Goal: Transaction & Acquisition: Subscribe to service/newsletter

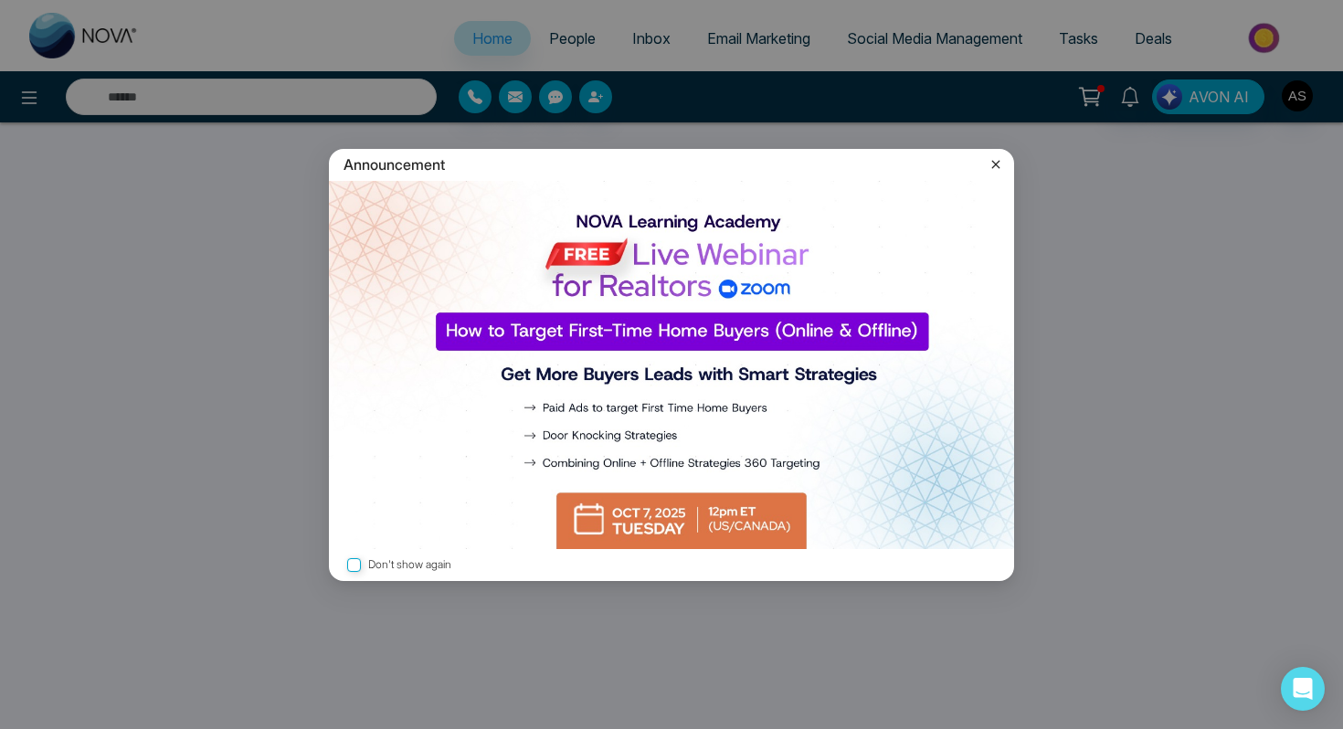
select select "*"
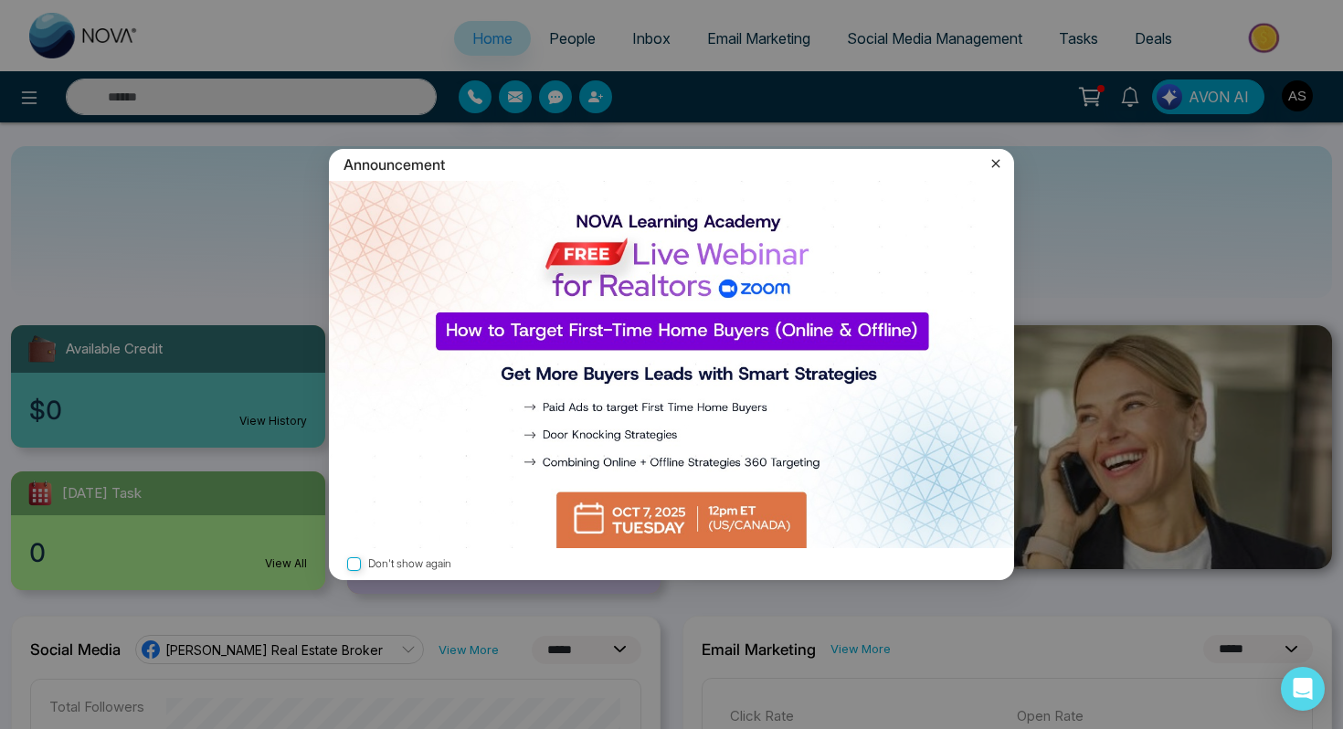
click at [1000, 159] on icon at bounding box center [996, 163] width 18 height 18
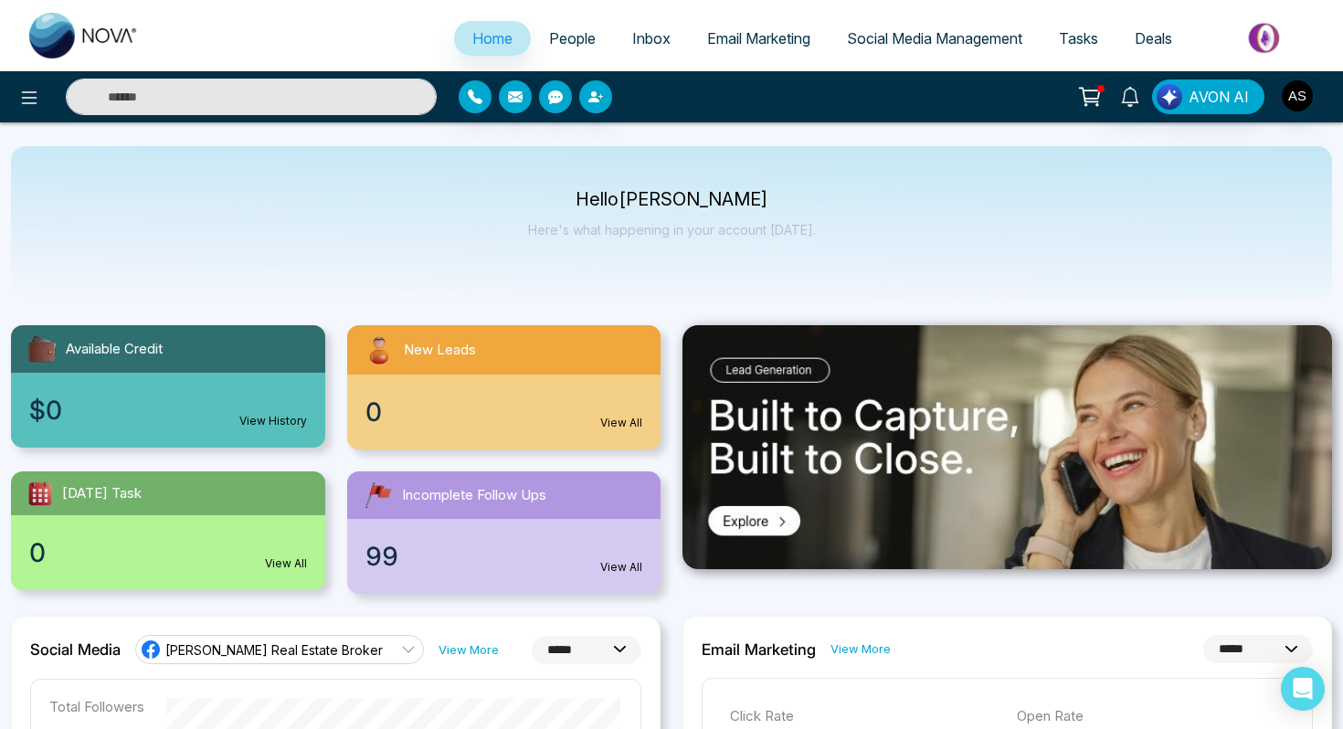
click at [891, 32] on span "Social Media Management" at bounding box center [934, 38] width 175 height 18
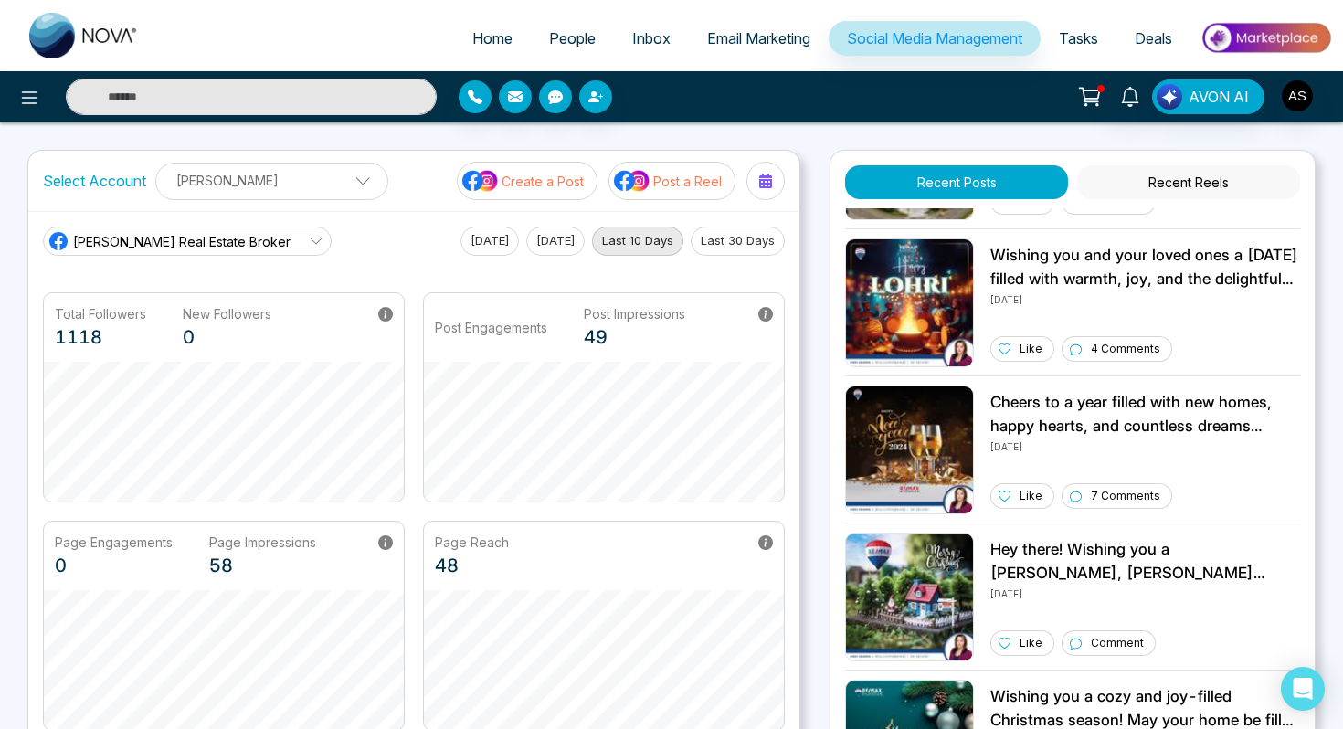
scroll to position [1158, 0]
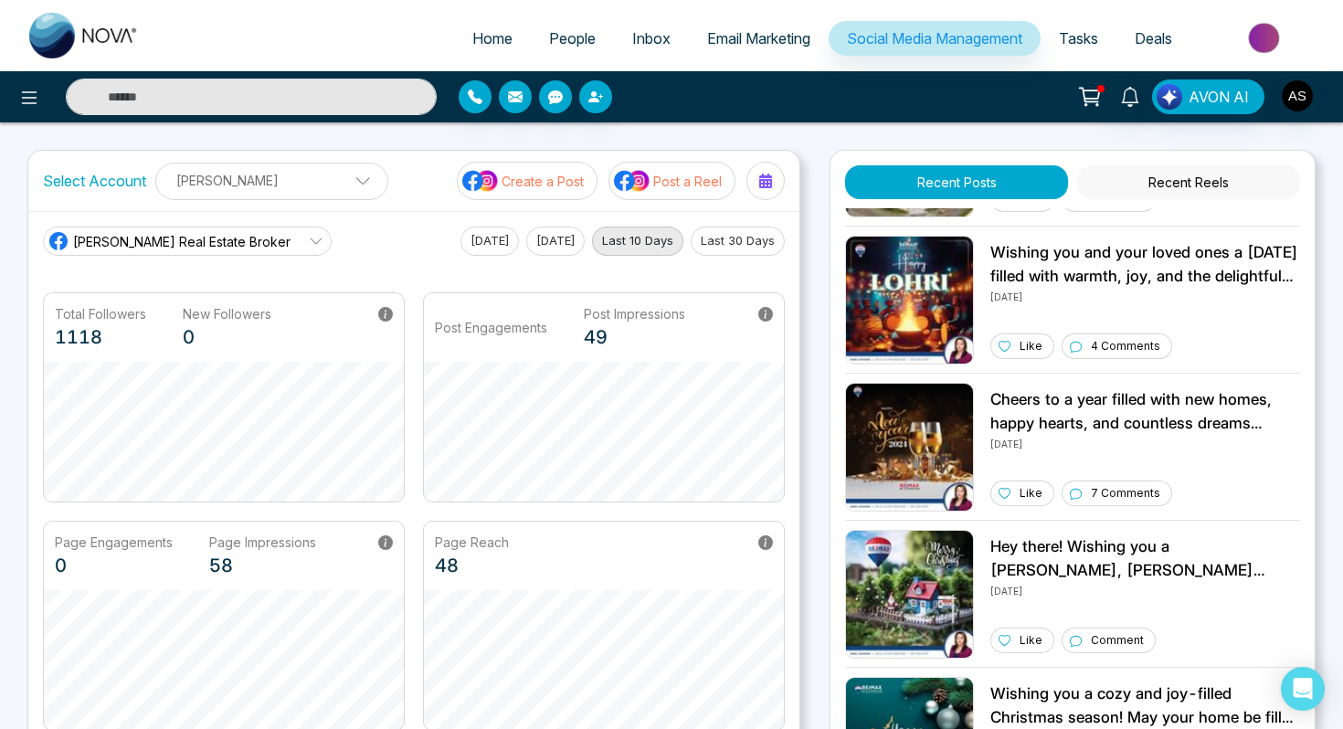
click at [945, 169] on button "Recent Posts" at bounding box center [956, 182] width 223 height 34
click at [737, 41] on span "Email Marketing" at bounding box center [758, 38] width 103 height 18
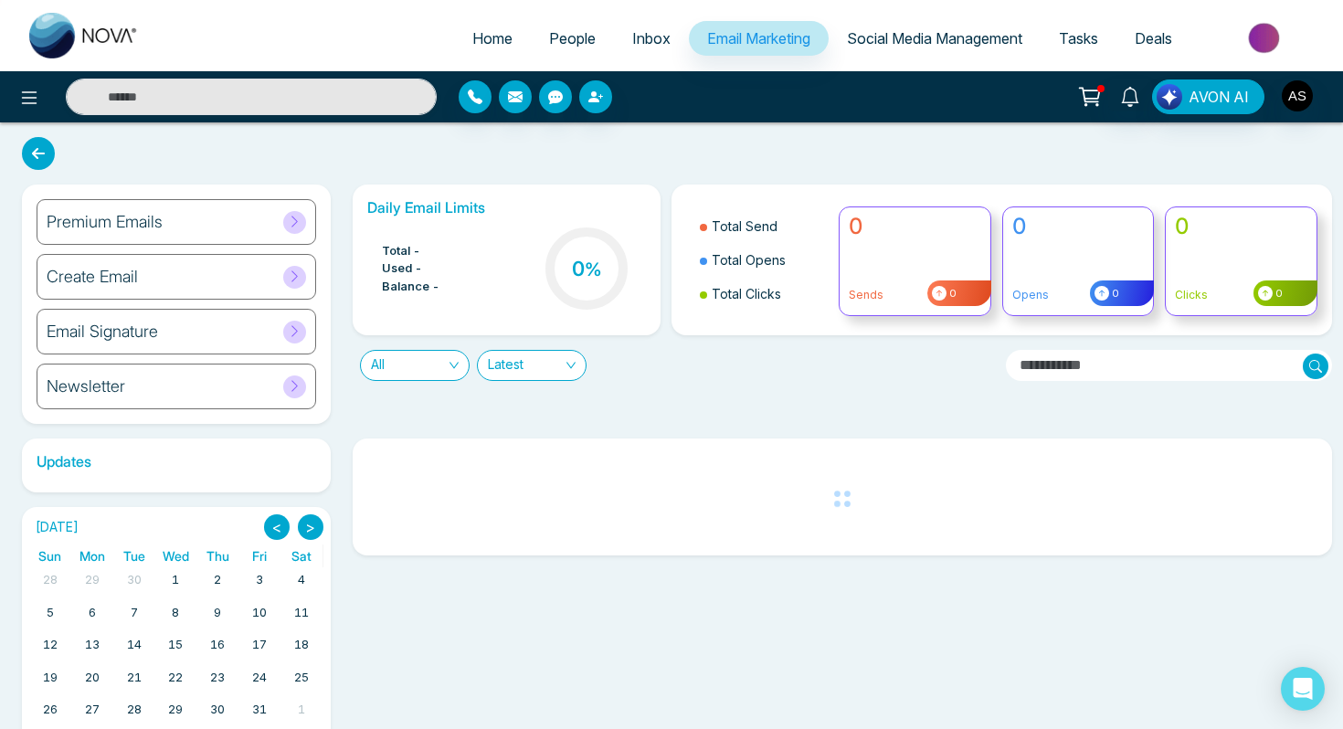
click at [890, 42] on span "Social Media Management" at bounding box center [934, 38] width 175 height 18
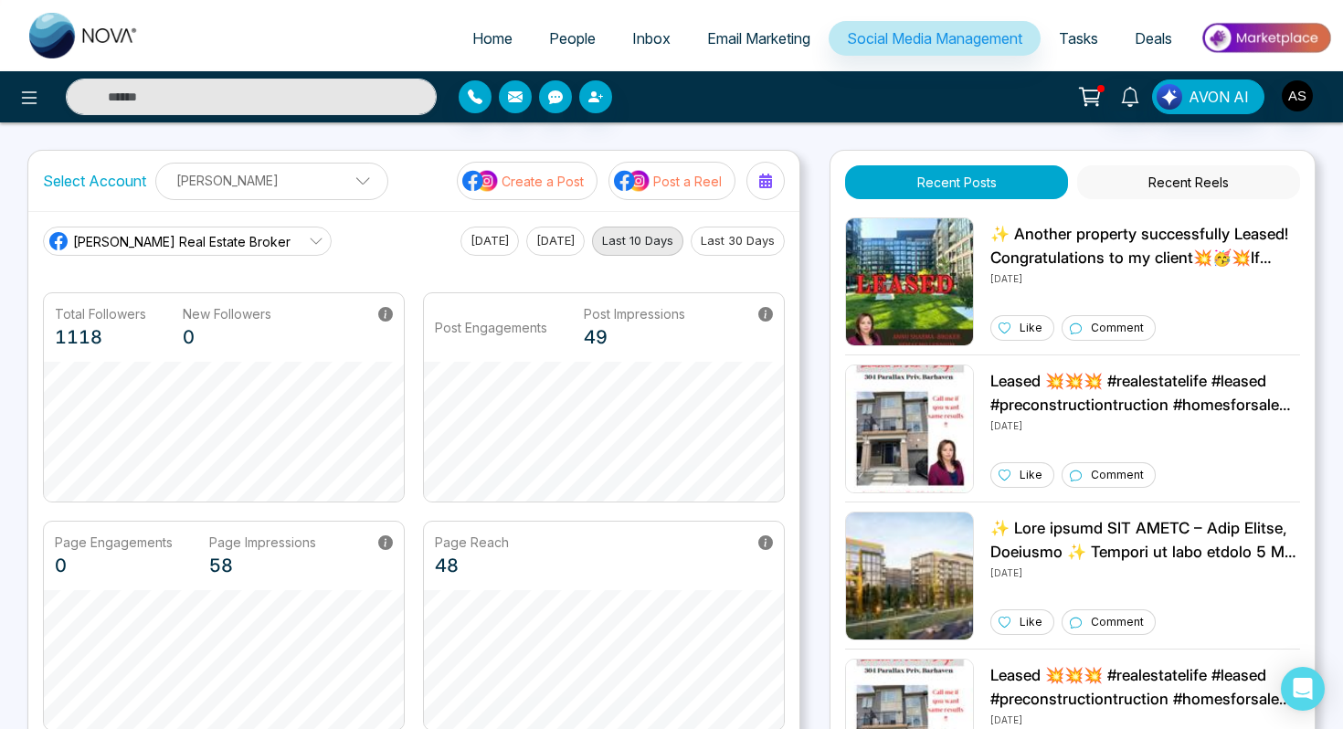
click at [493, 174] on img at bounding box center [480, 181] width 37 height 24
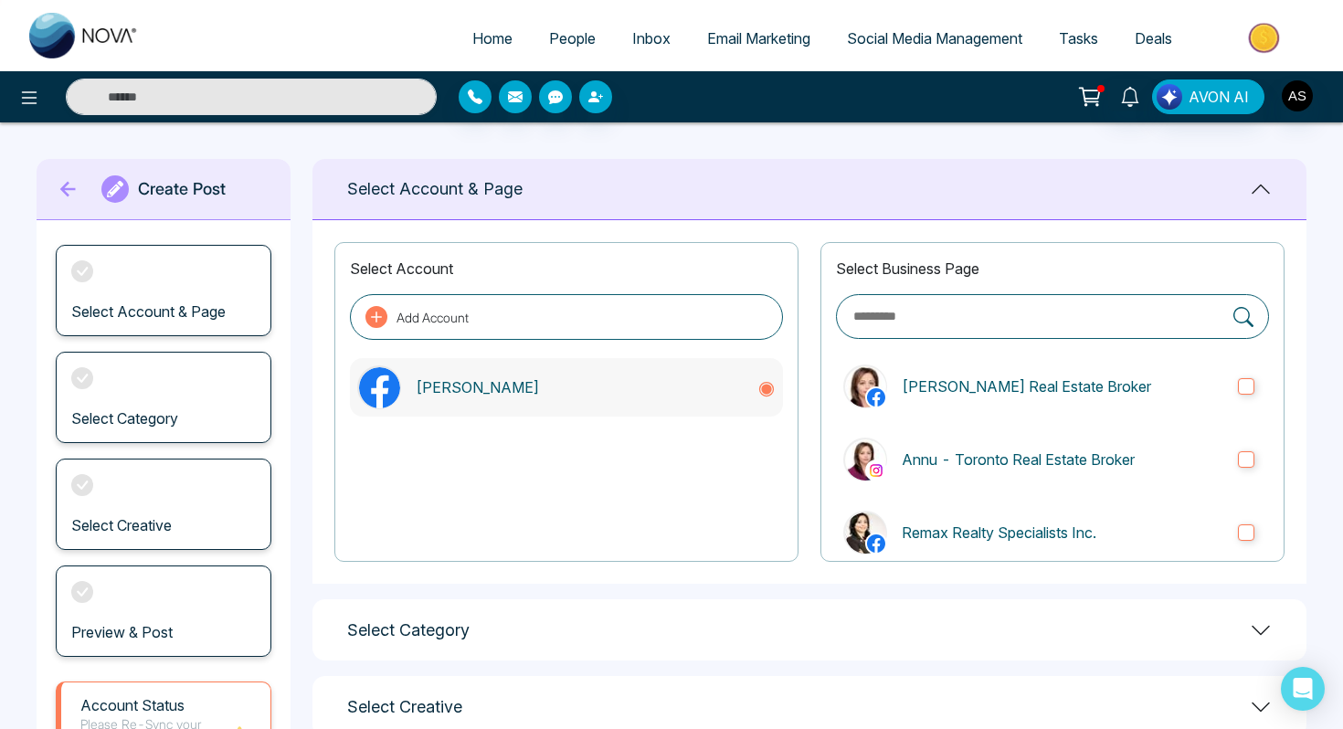
scroll to position [193, 0]
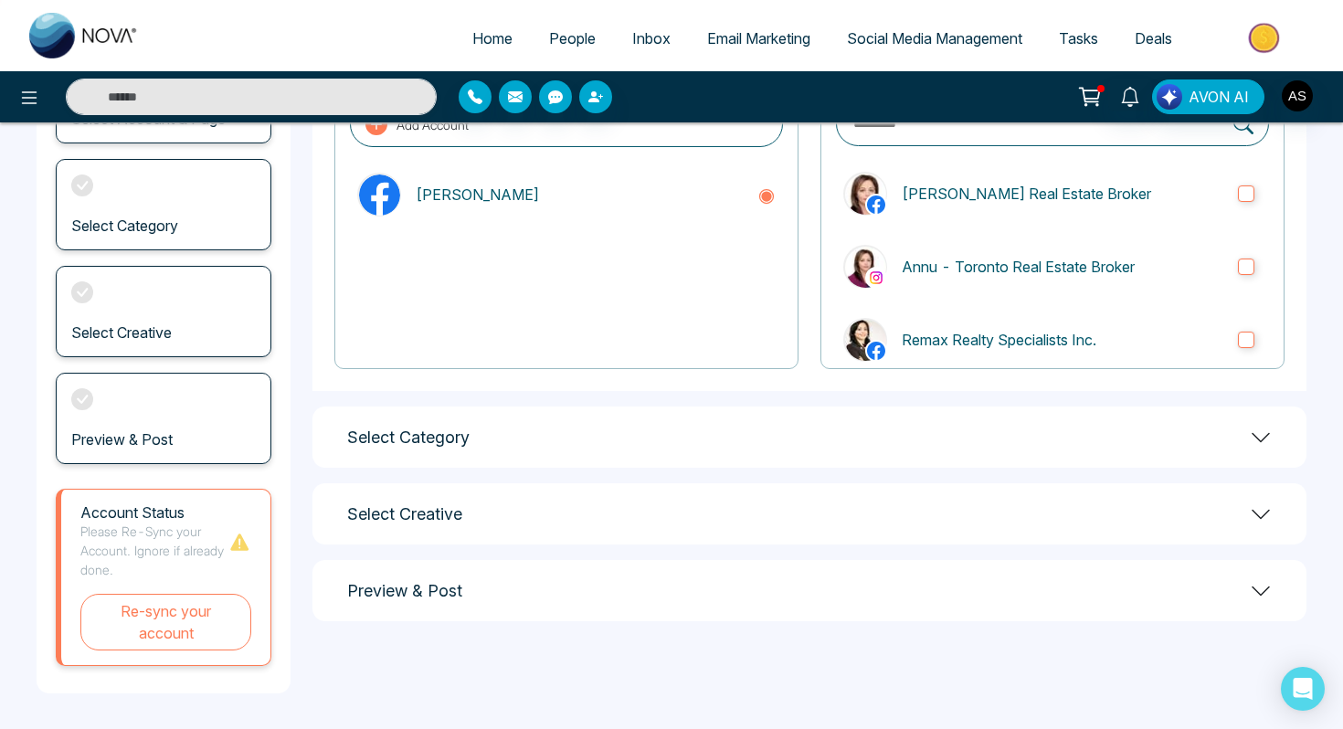
click at [397, 438] on h1 "Select Category" at bounding box center [408, 438] width 122 height 20
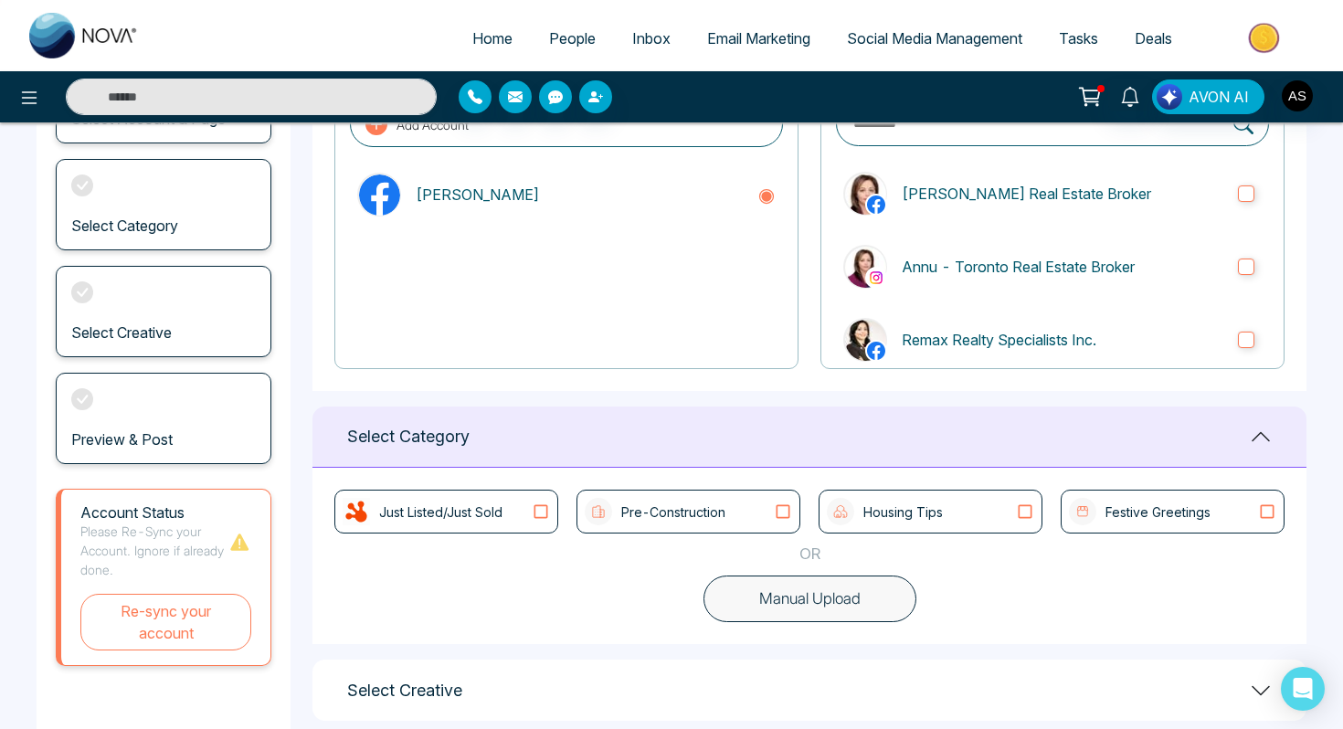
scroll to position [296, 0]
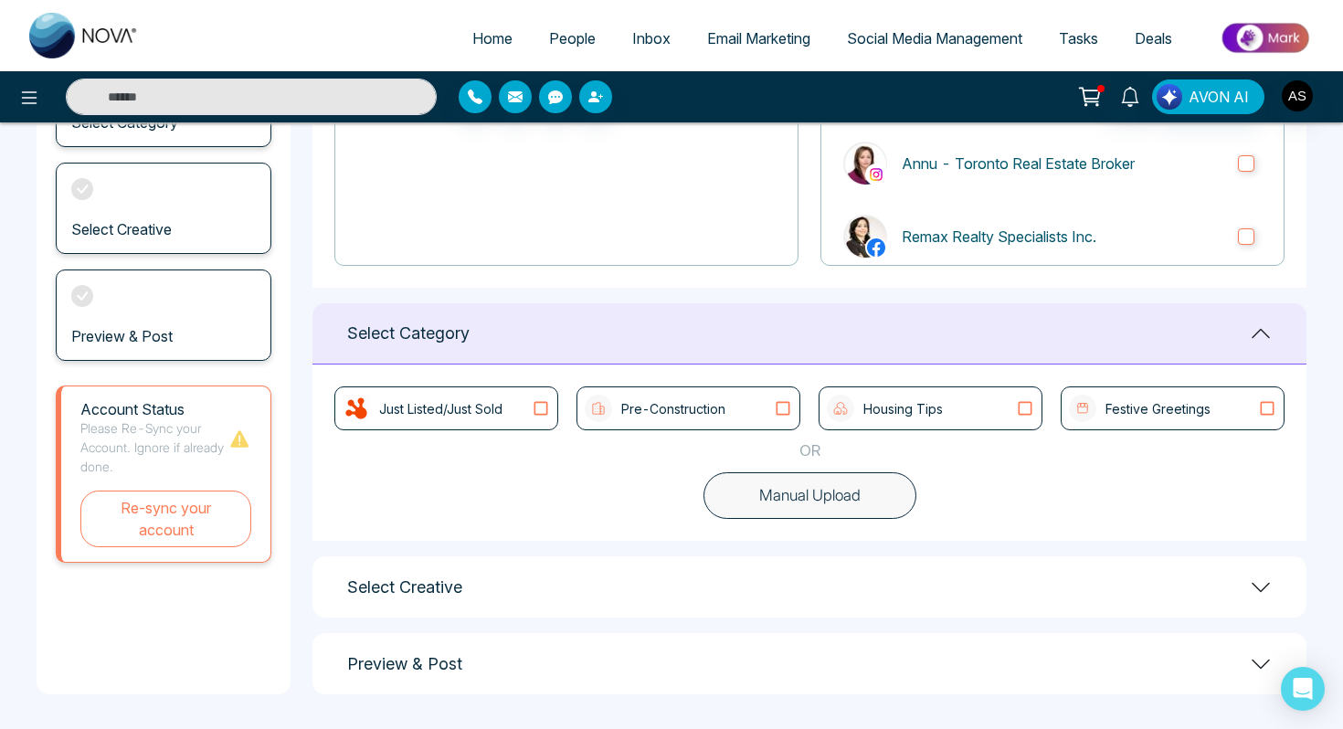
click at [1126, 401] on p "Festive Greetings" at bounding box center [1157, 408] width 105 height 19
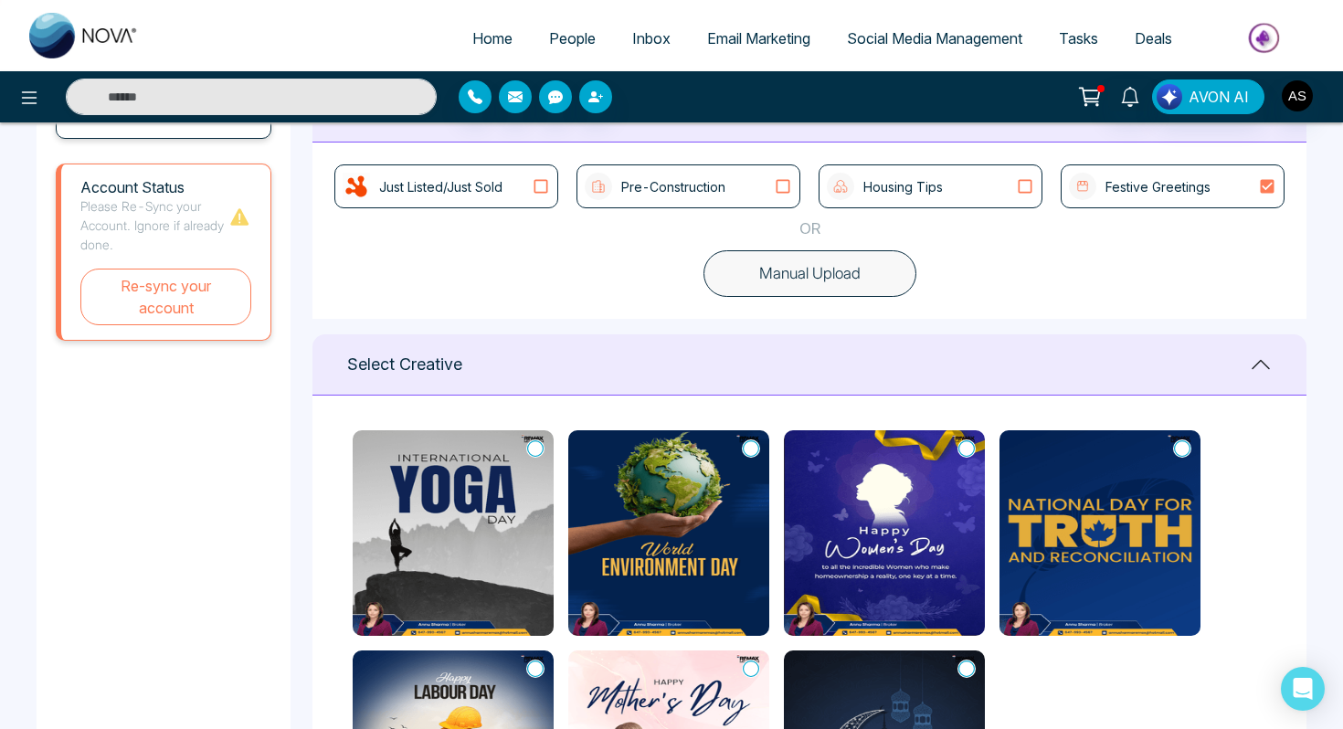
scroll to position [0, 0]
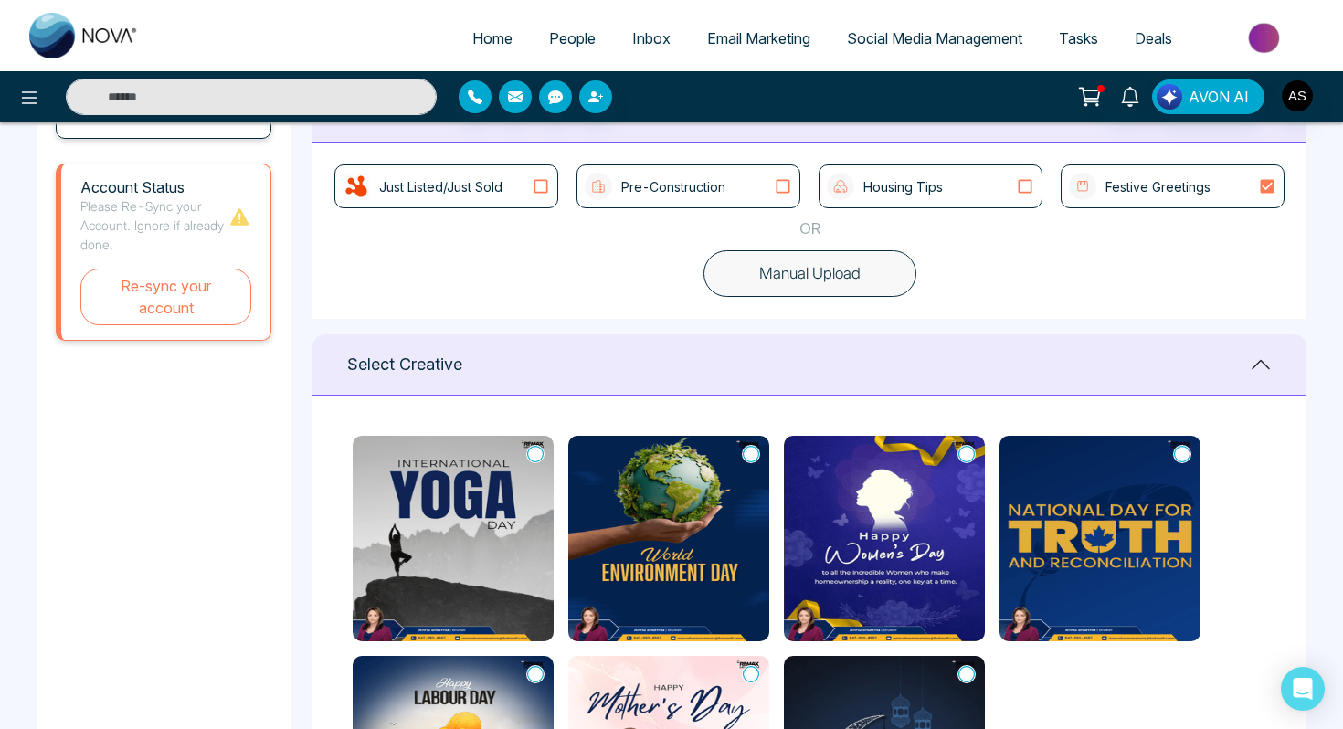
click at [409, 497] on img at bounding box center [453, 539] width 201 height 206
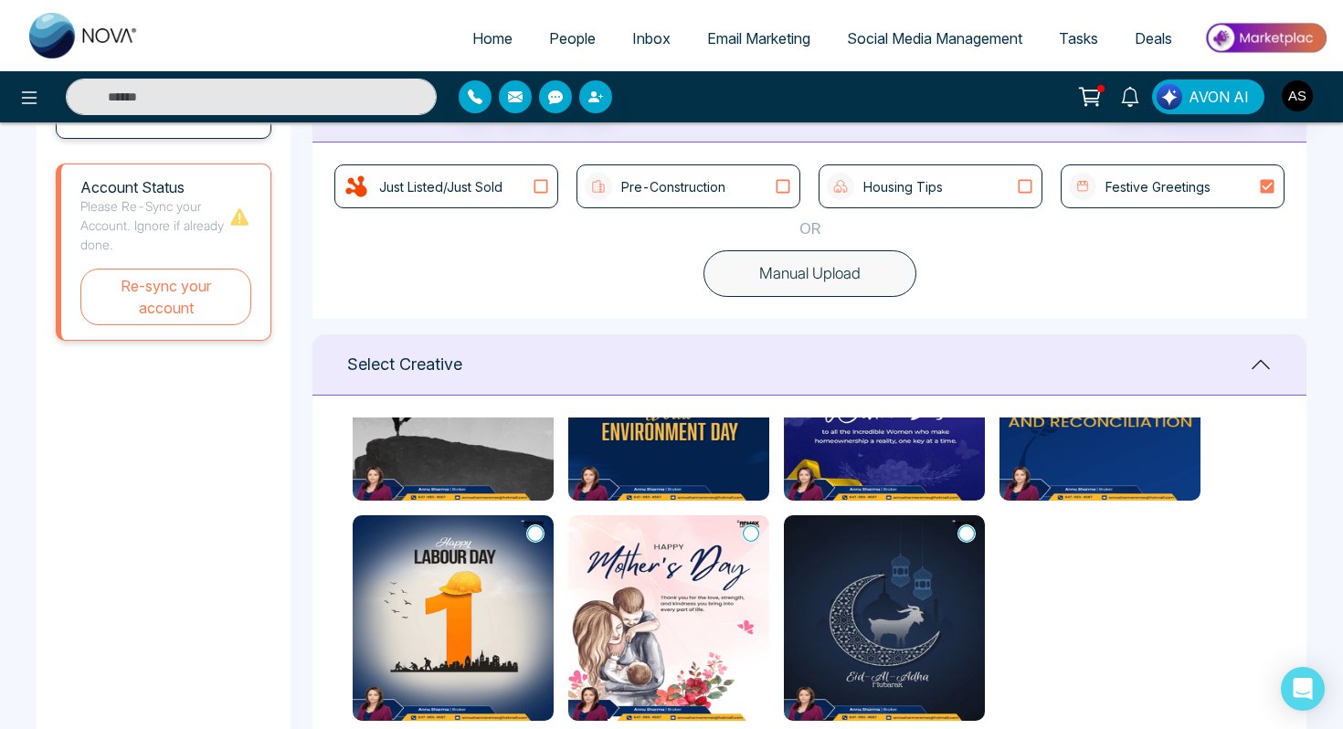
scroll to position [1129, 0]
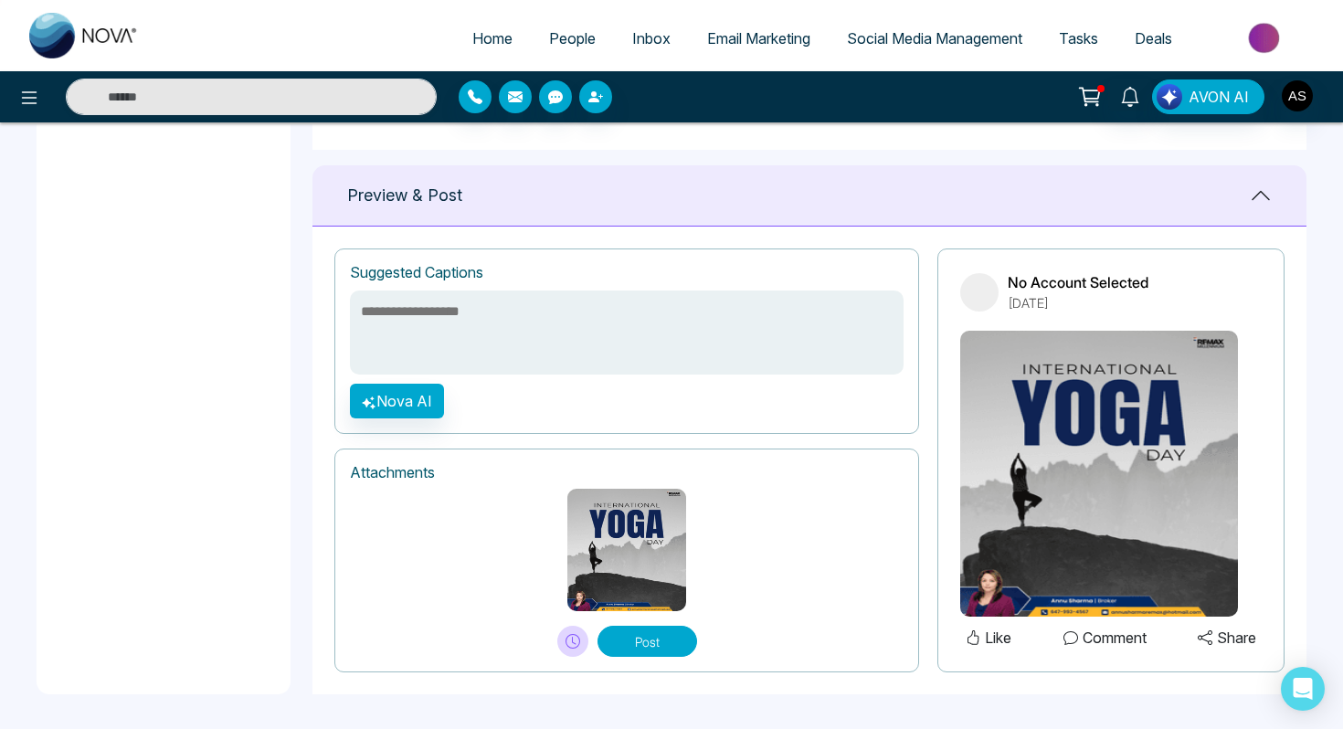
click at [427, 317] on textarea at bounding box center [627, 332] width 554 height 84
click at [387, 294] on textarea at bounding box center [627, 332] width 554 height 84
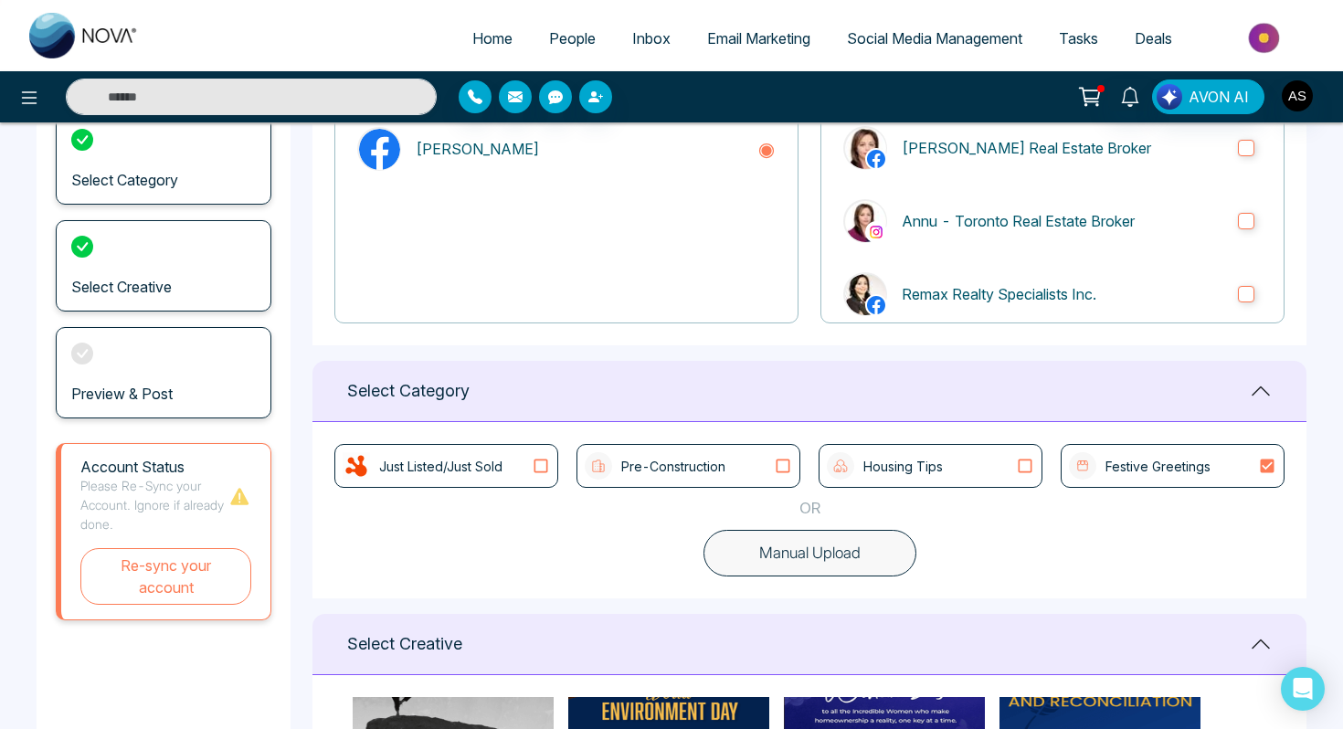
scroll to position [0, 0]
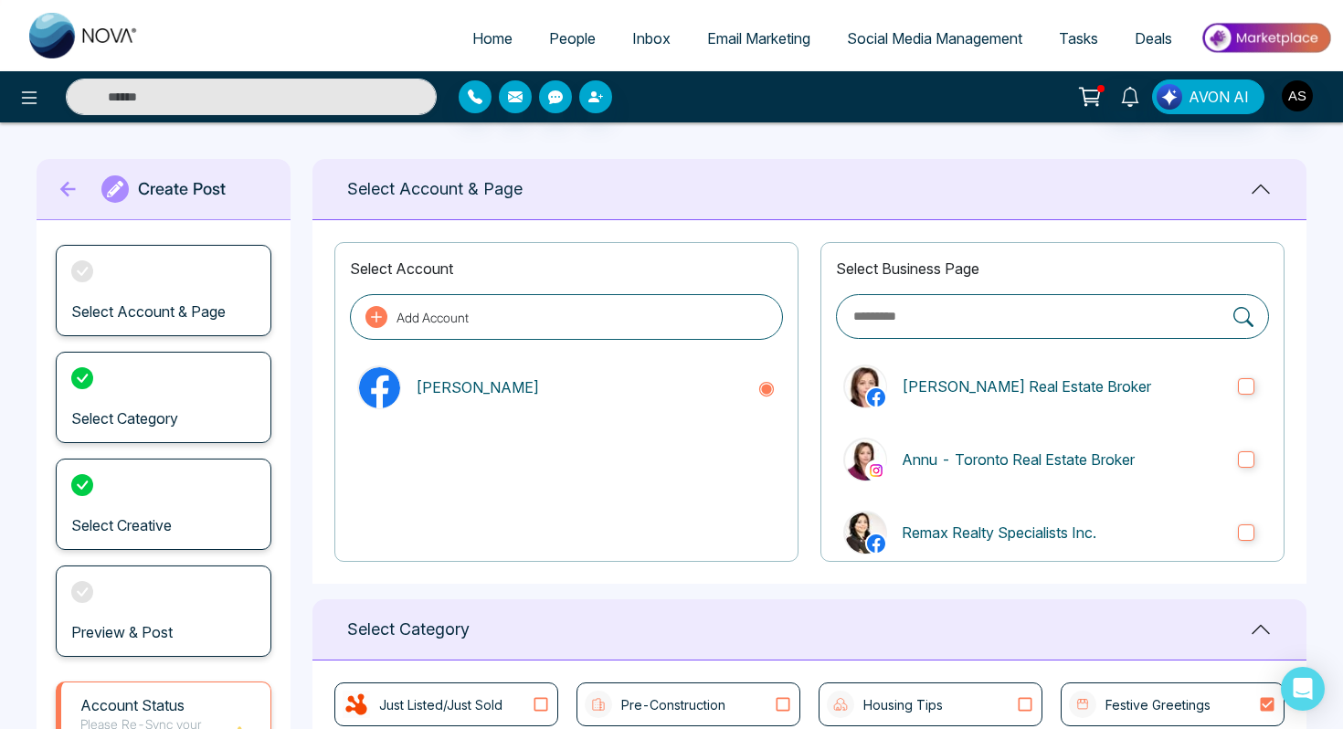
click at [876, 32] on span "Social Media Management" at bounding box center [934, 38] width 175 height 18
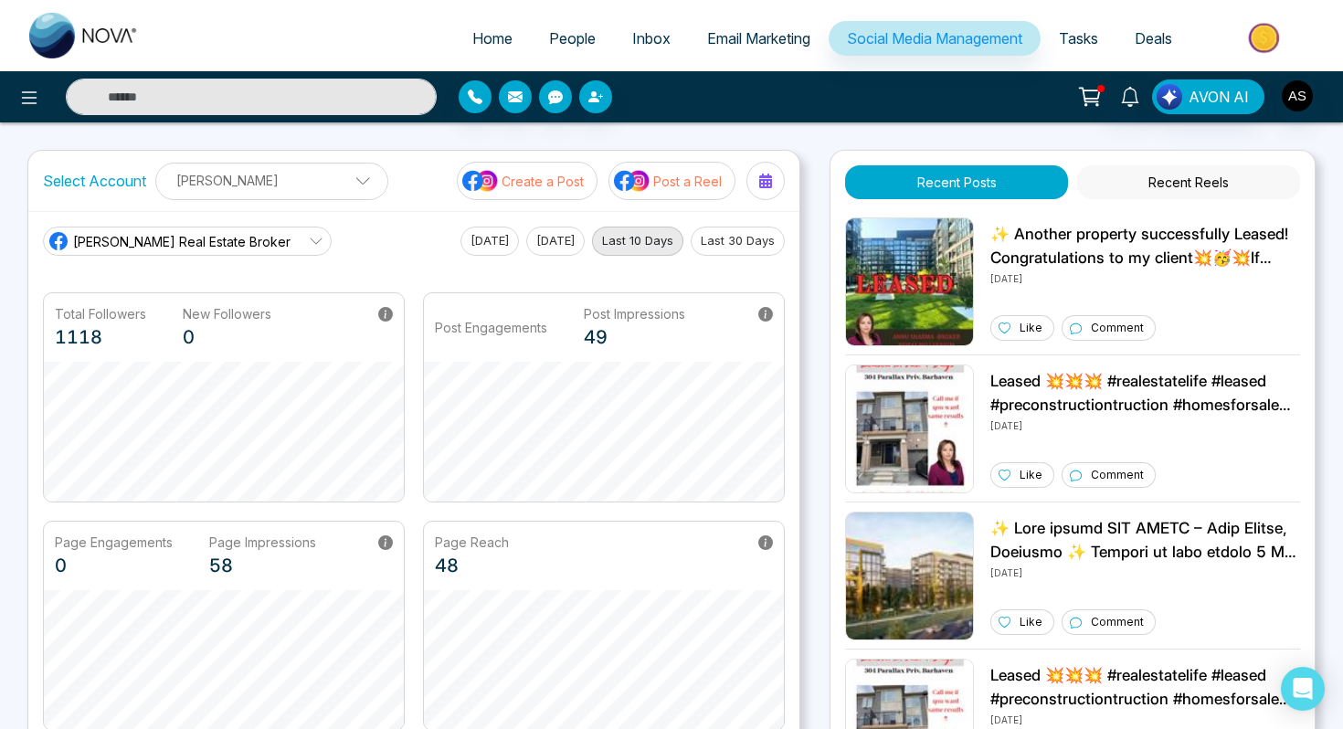
click at [510, 178] on p "Create a Post" at bounding box center [543, 181] width 82 height 19
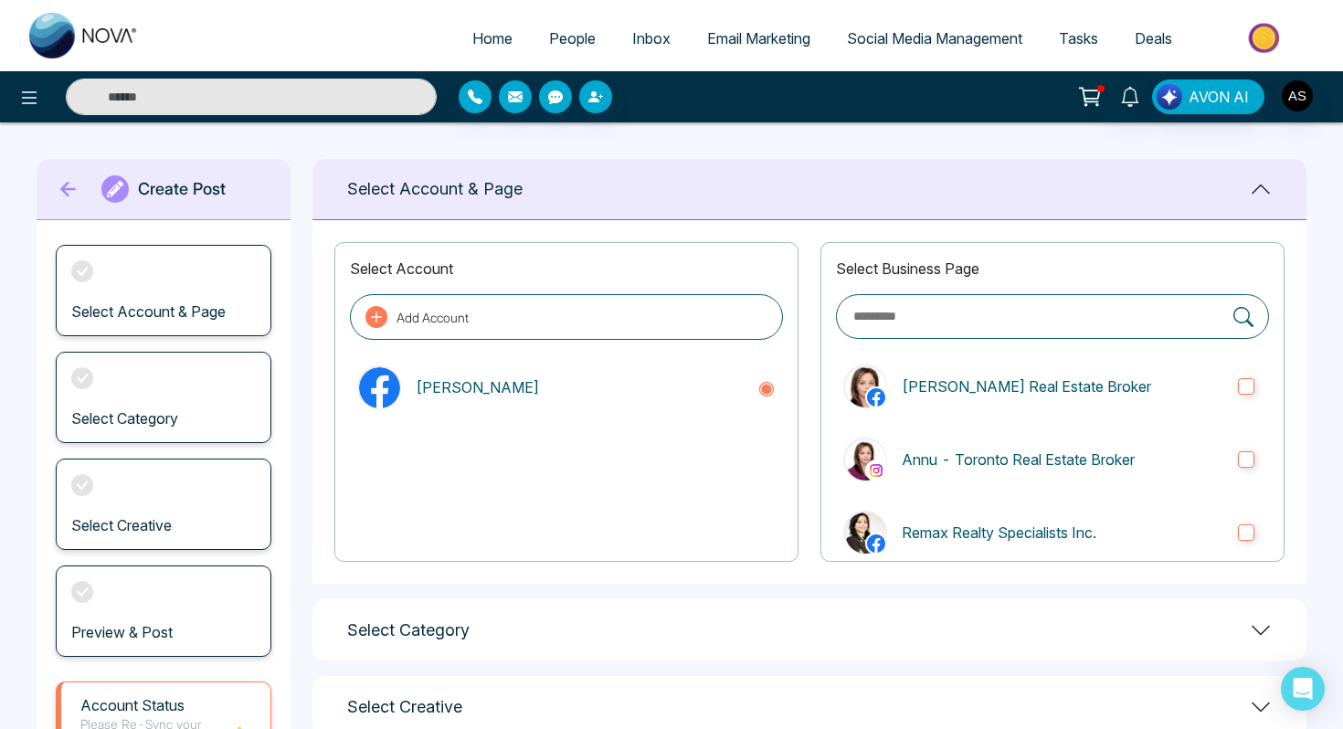
click at [908, 37] on span "Social Media Management" at bounding box center [934, 38] width 175 height 18
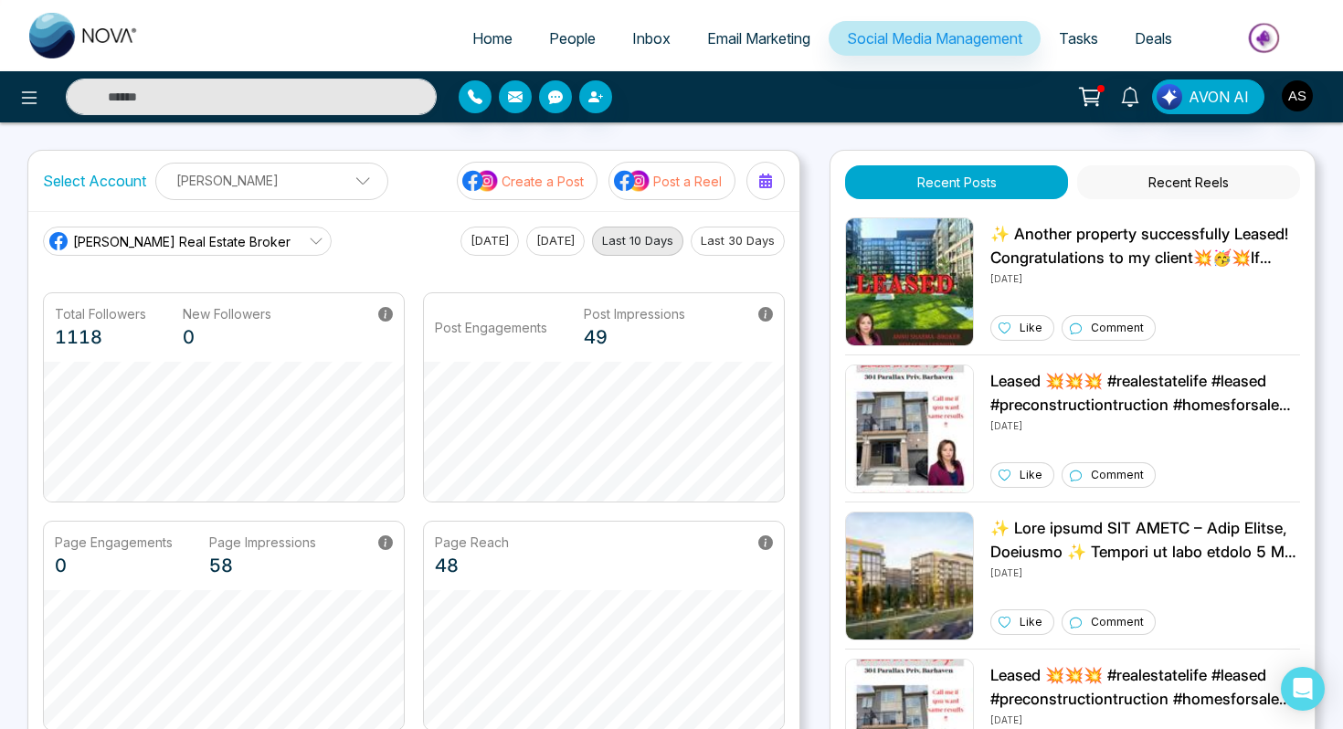
click at [663, 177] on p "Post a Reel" at bounding box center [687, 181] width 69 height 19
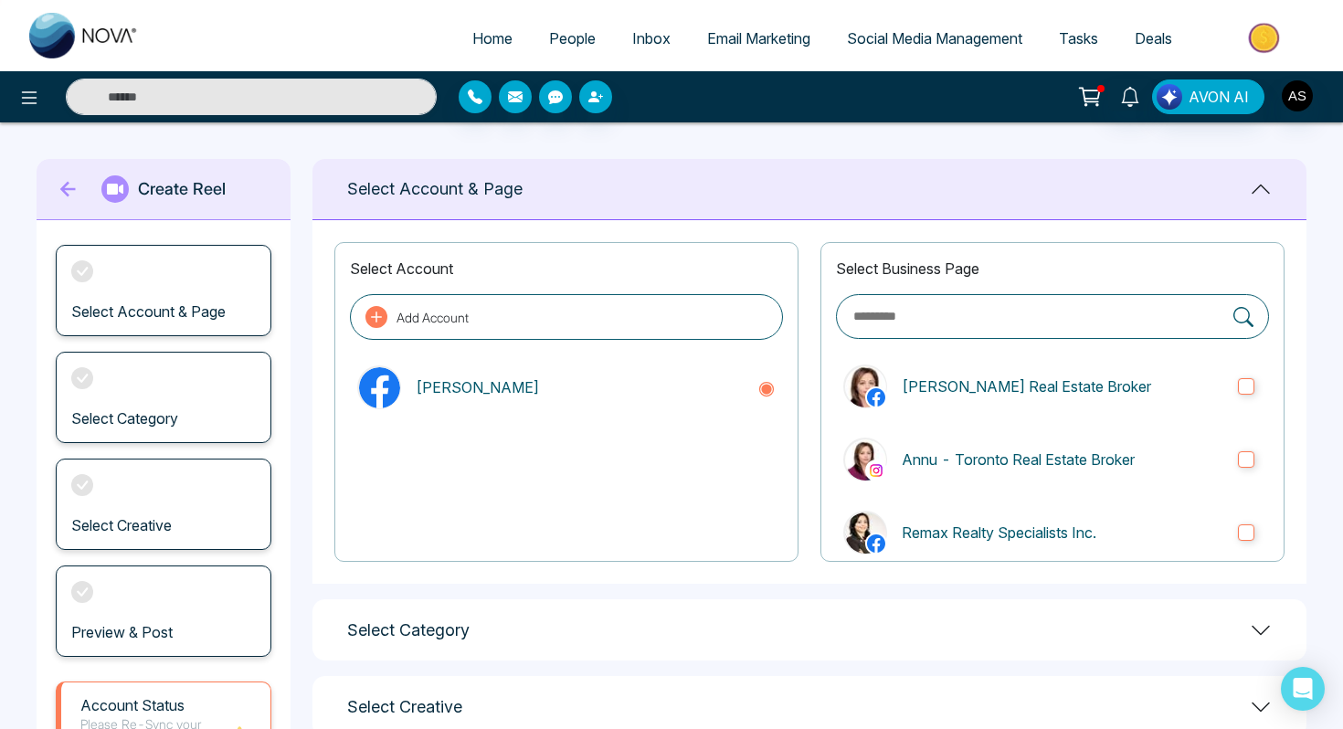
scroll to position [193, 0]
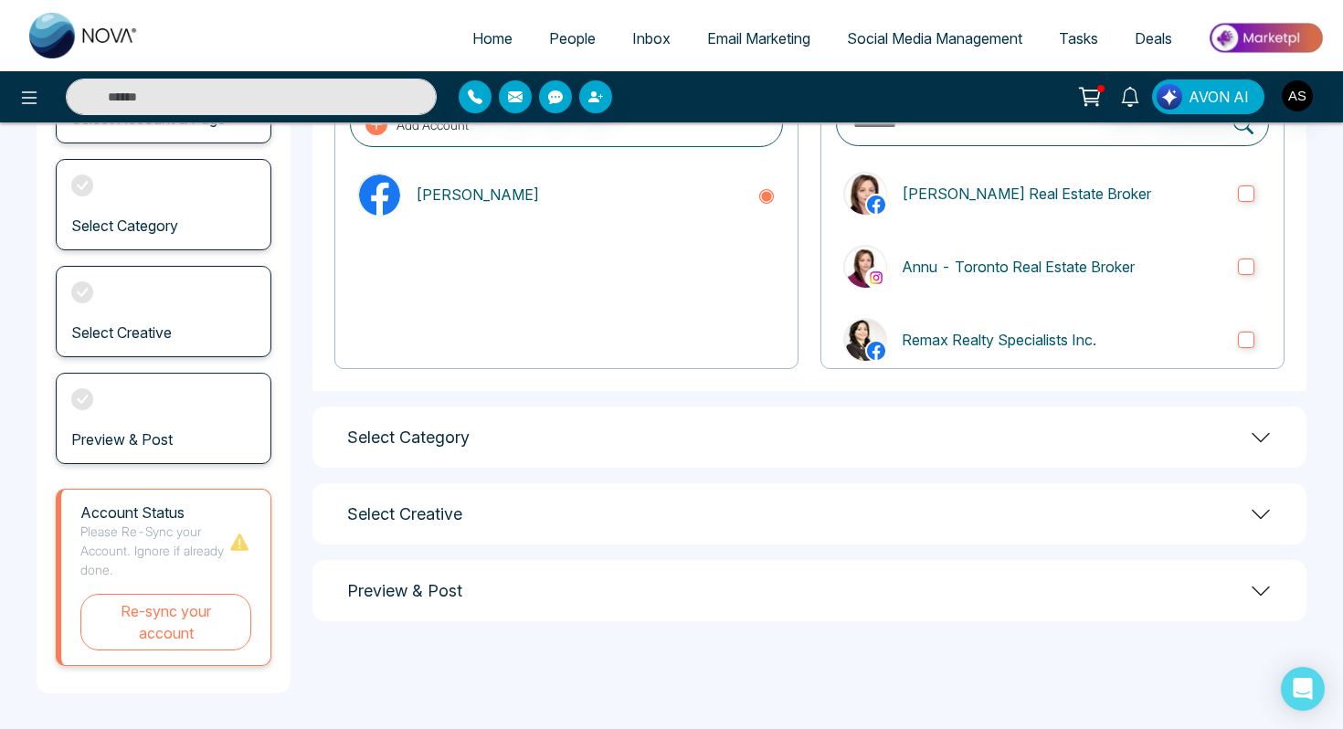
click at [393, 447] on div "Select Category" at bounding box center [809, 437] width 994 height 61
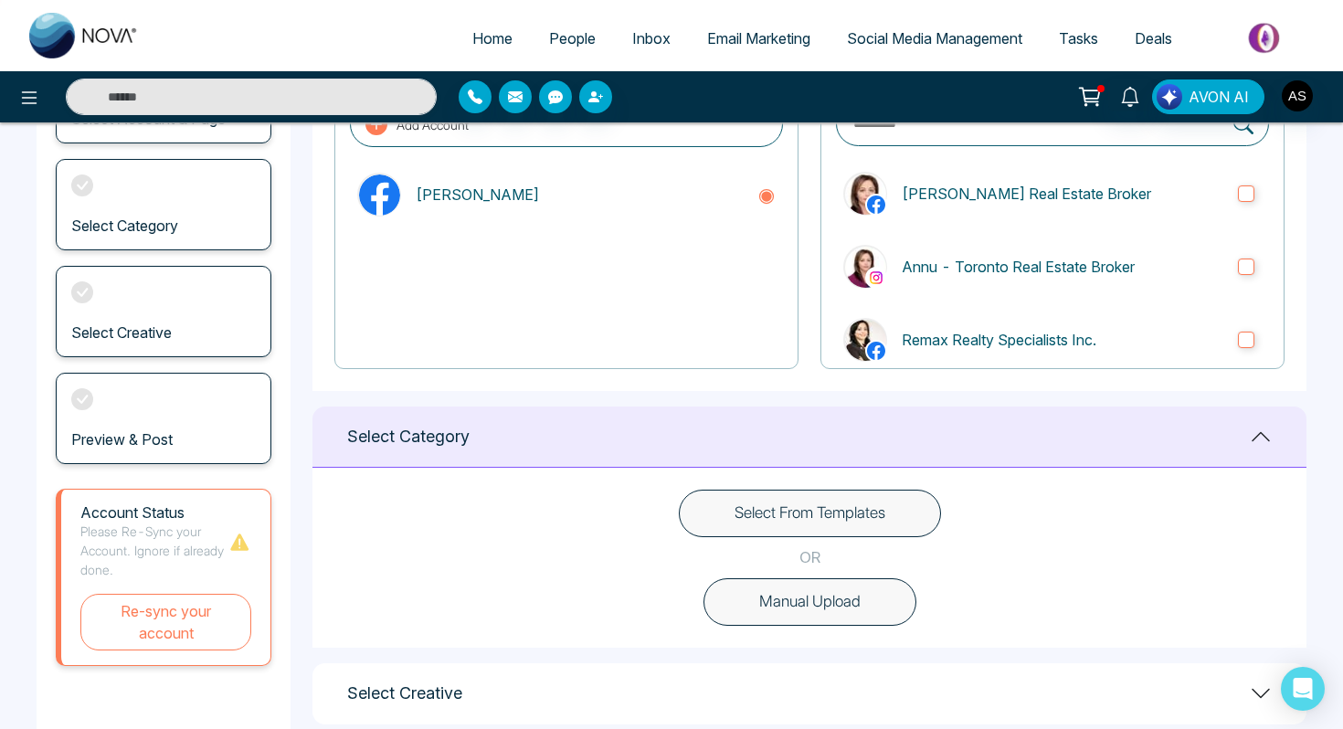
click at [777, 496] on button "Select From Templates" at bounding box center [810, 514] width 262 height 48
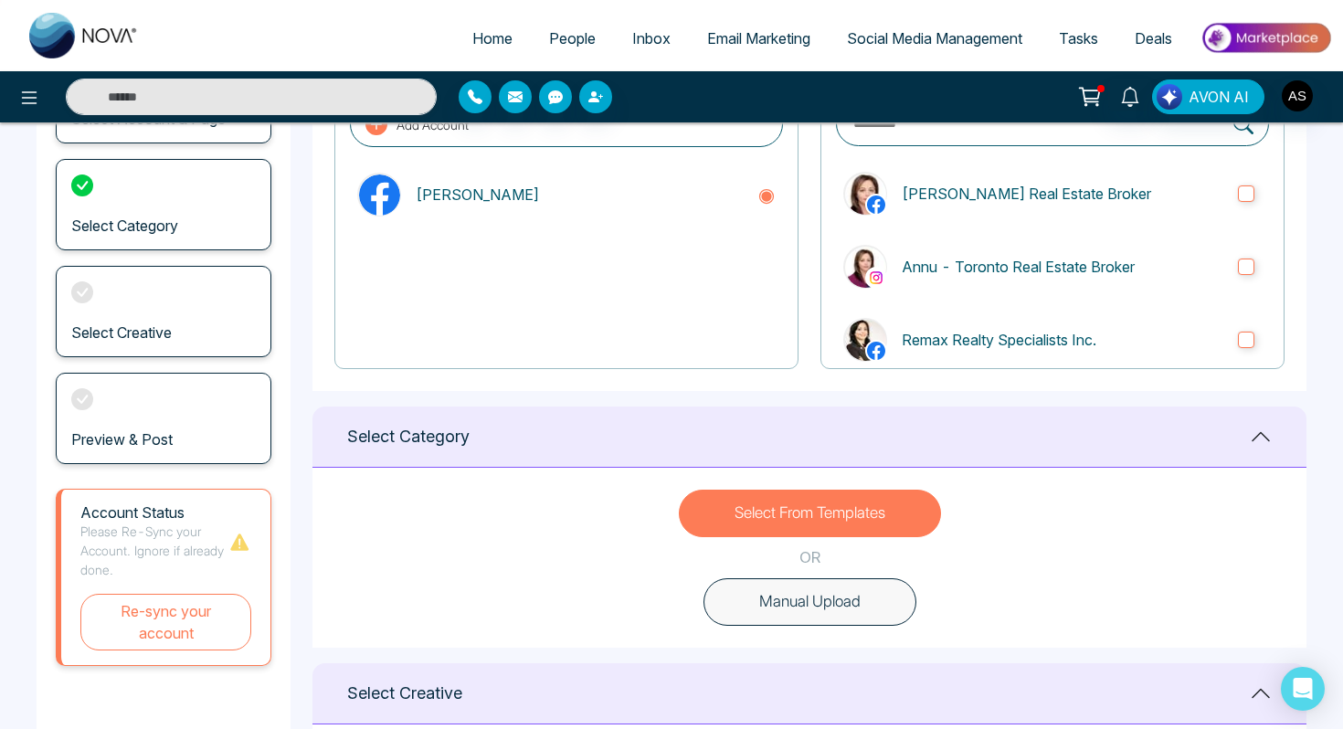
click at [782, 520] on button "Select From Templates" at bounding box center [810, 514] width 262 height 48
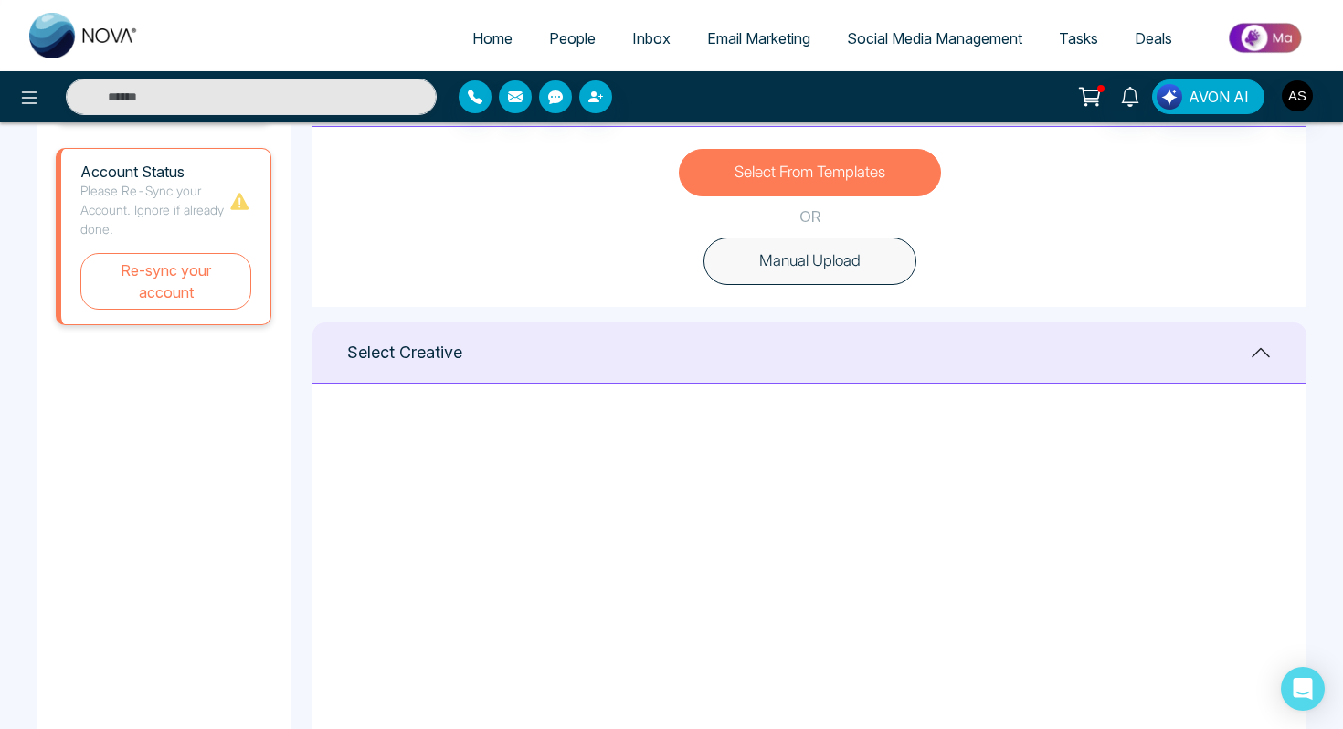
scroll to position [542, 0]
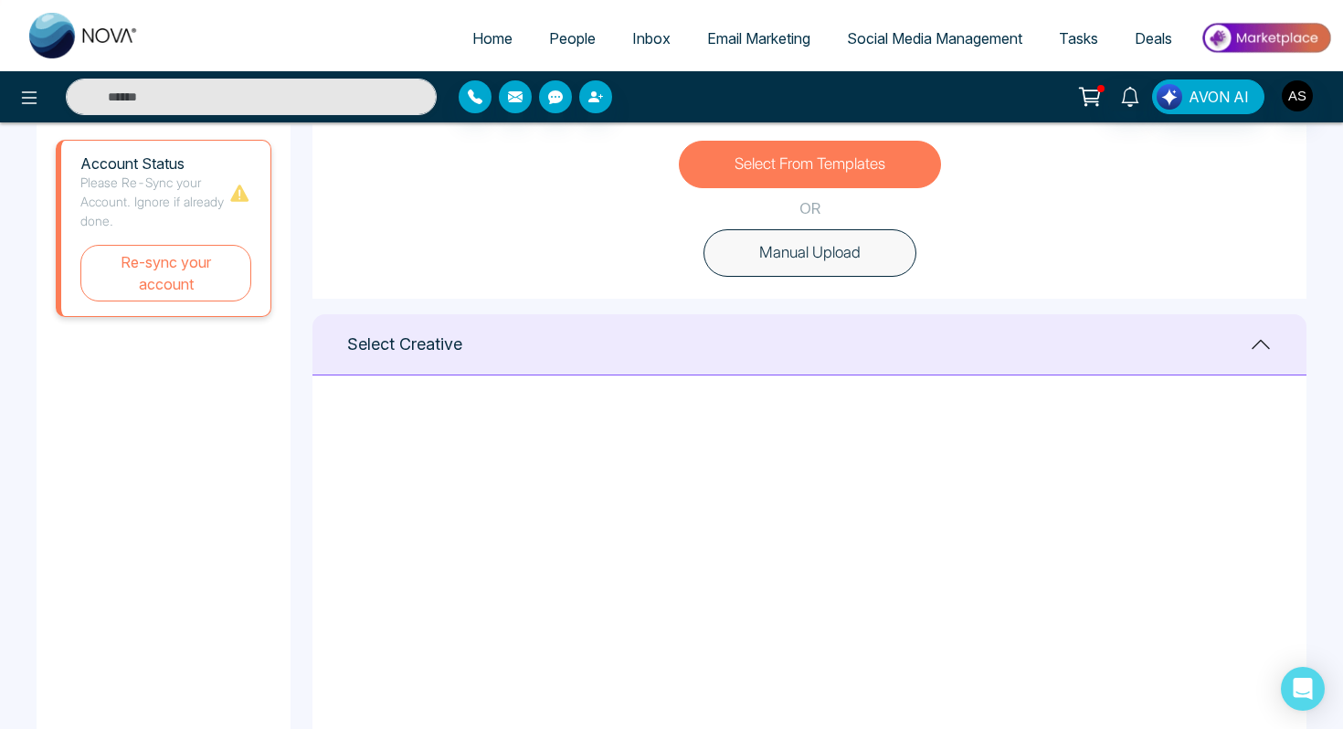
drag, startPoint x: 182, startPoint y: 271, endPoint x: 123, endPoint y: 407, distance: 147.3
click at [123, 407] on div "Create Reel Select Account & Page Select Category Select Creative Preview & Pos…" at bounding box center [164, 441] width 254 height 1648
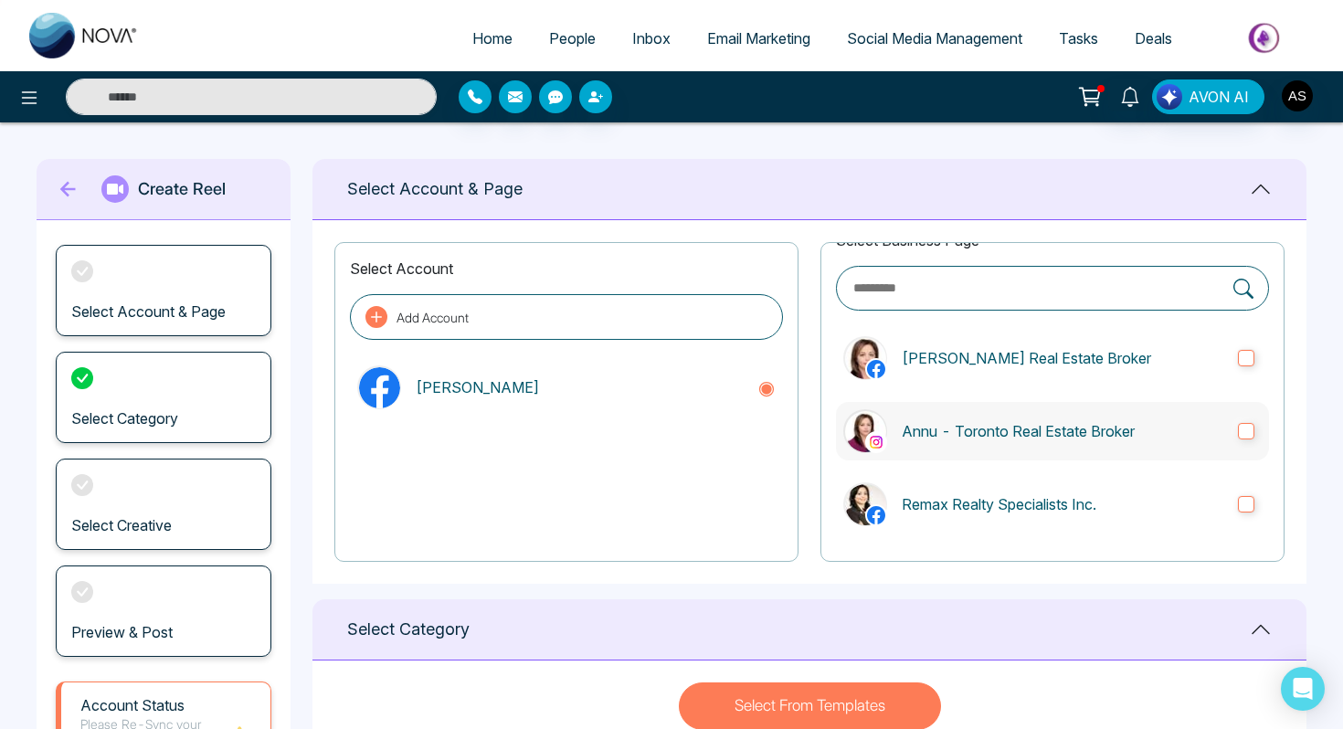
scroll to position [0, 0]
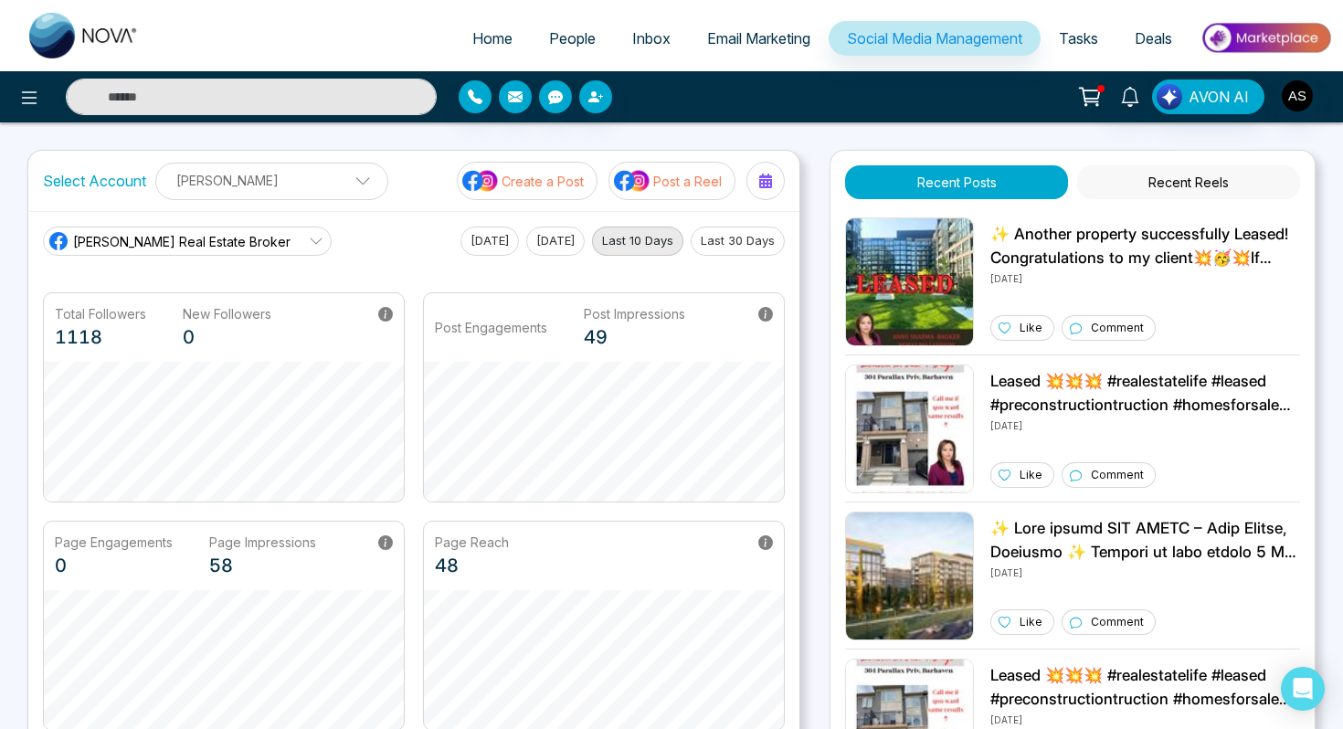
click at [713, 45] on span "Email Marketing" at bounding box center [758, 38] width 103 height 18
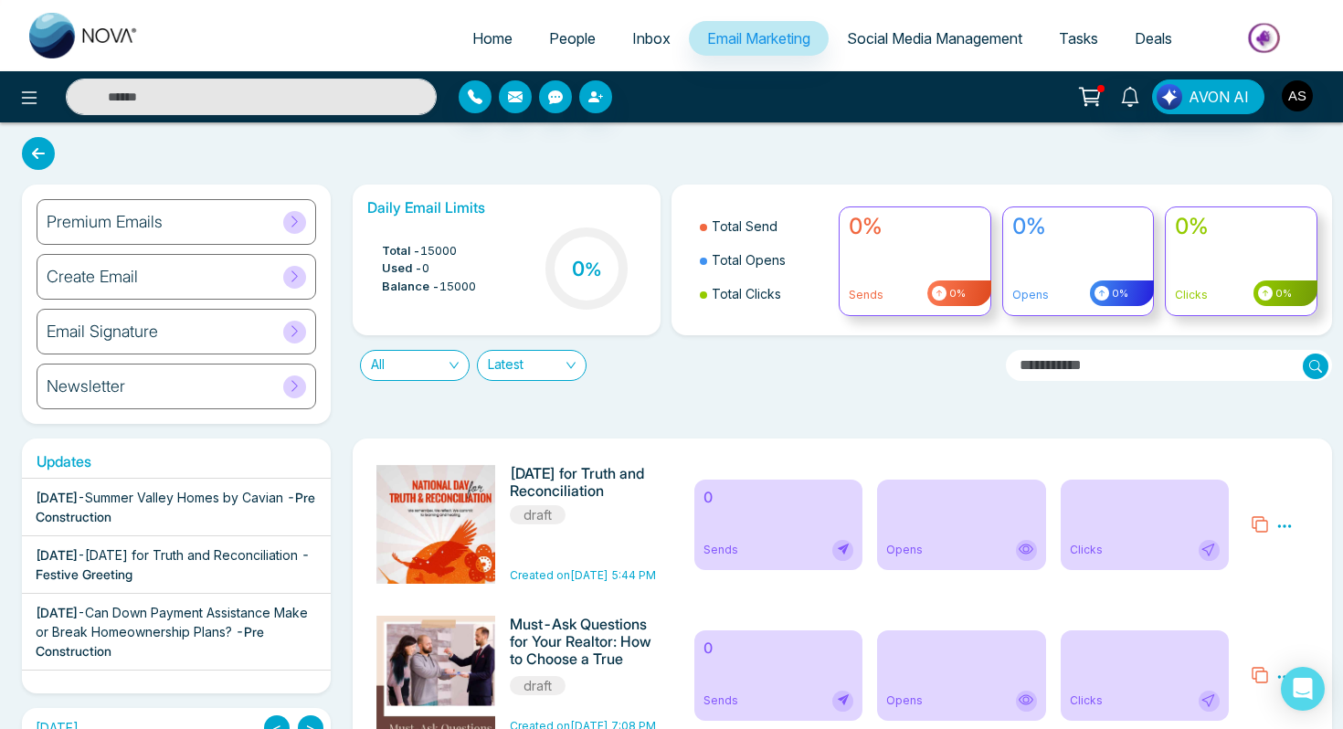
click at [291, 227] on icon at bounding box center [294, 221] width 6 height 11
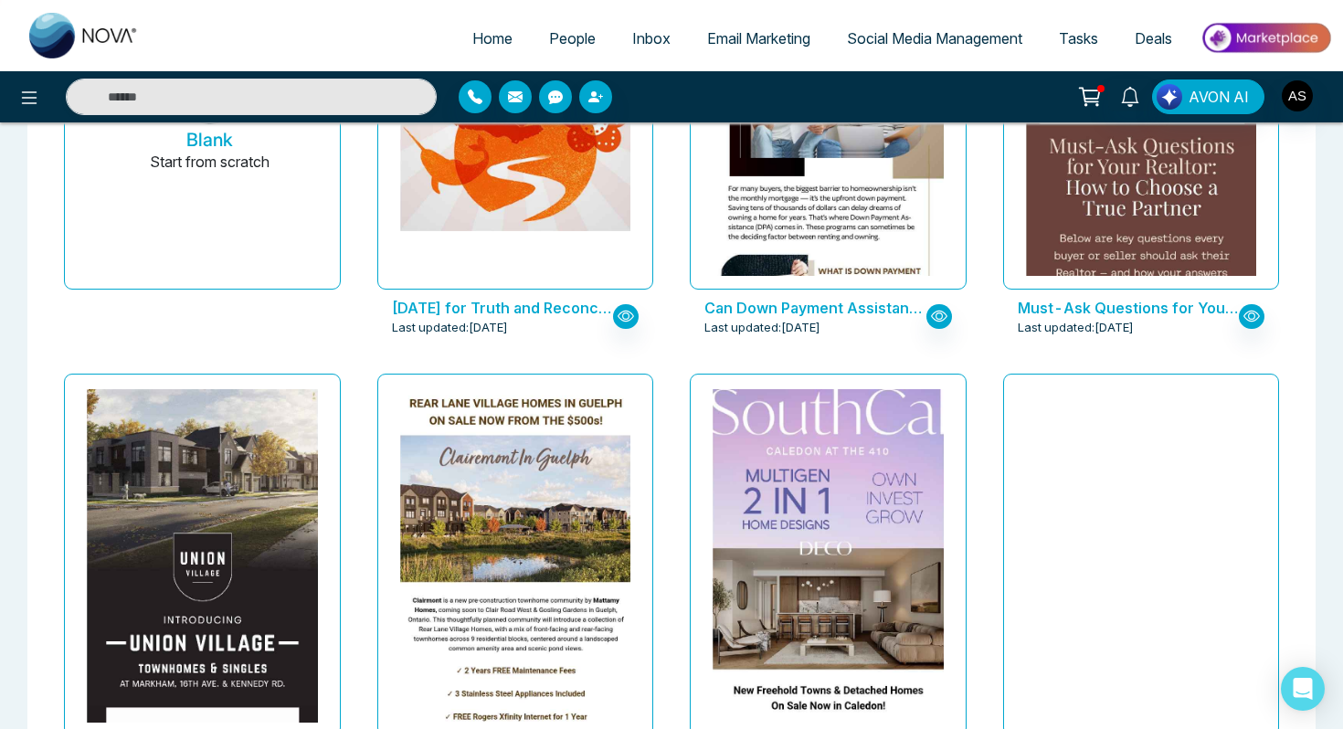
scroll to position [311, 0]
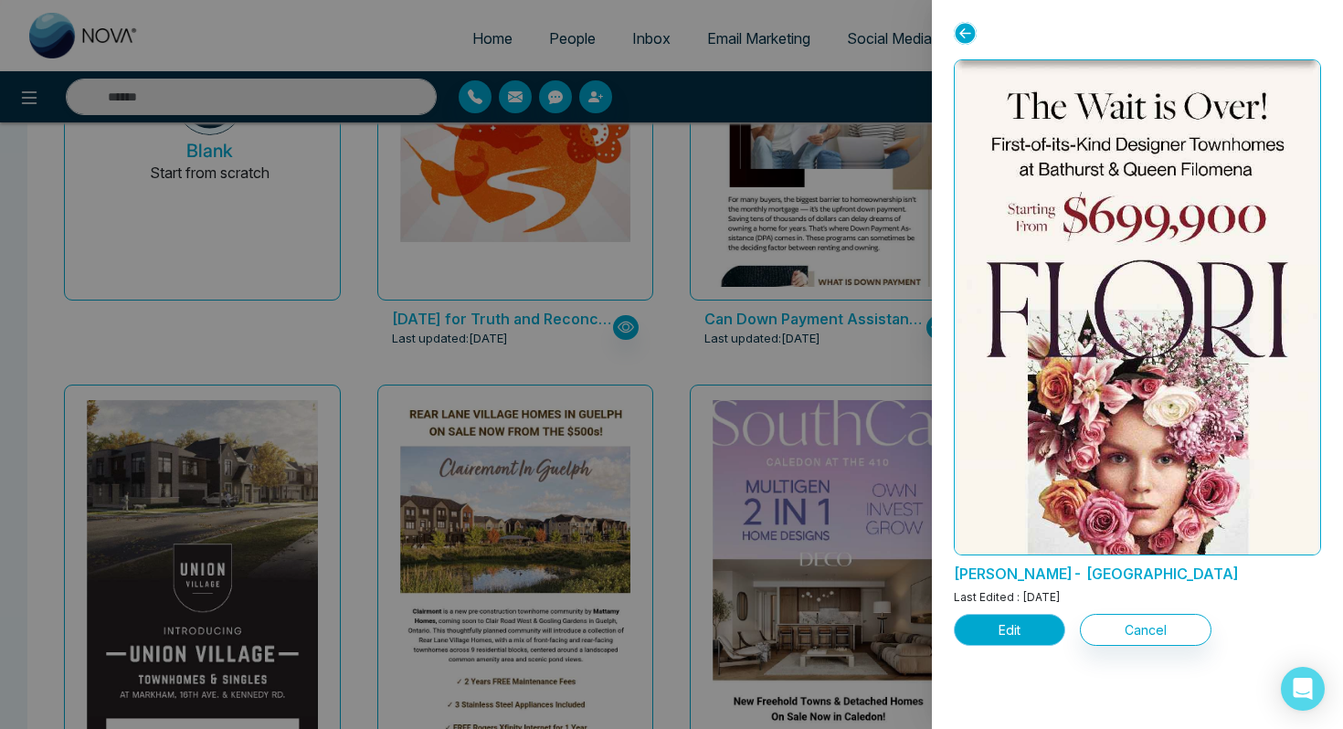
click at [1012, 620] on button "Edit" at bounding box center [1009, 630] width 111 height 32
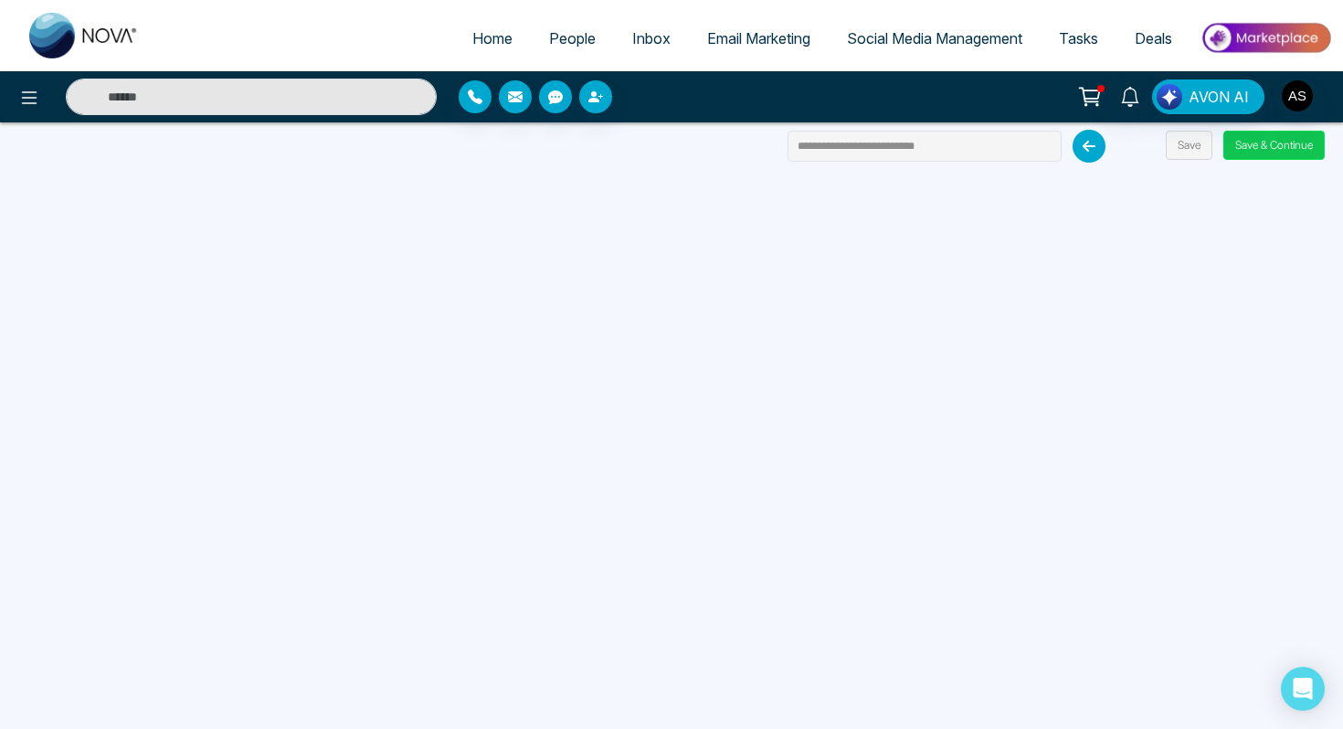
click at [1245, 148] on button "Save & Continue" at bounding box center [1273, 145] width 101 height 29
click at [1245, 149] on button "Save & Continue" at bounding box center [1273, 145] width 101 height 29
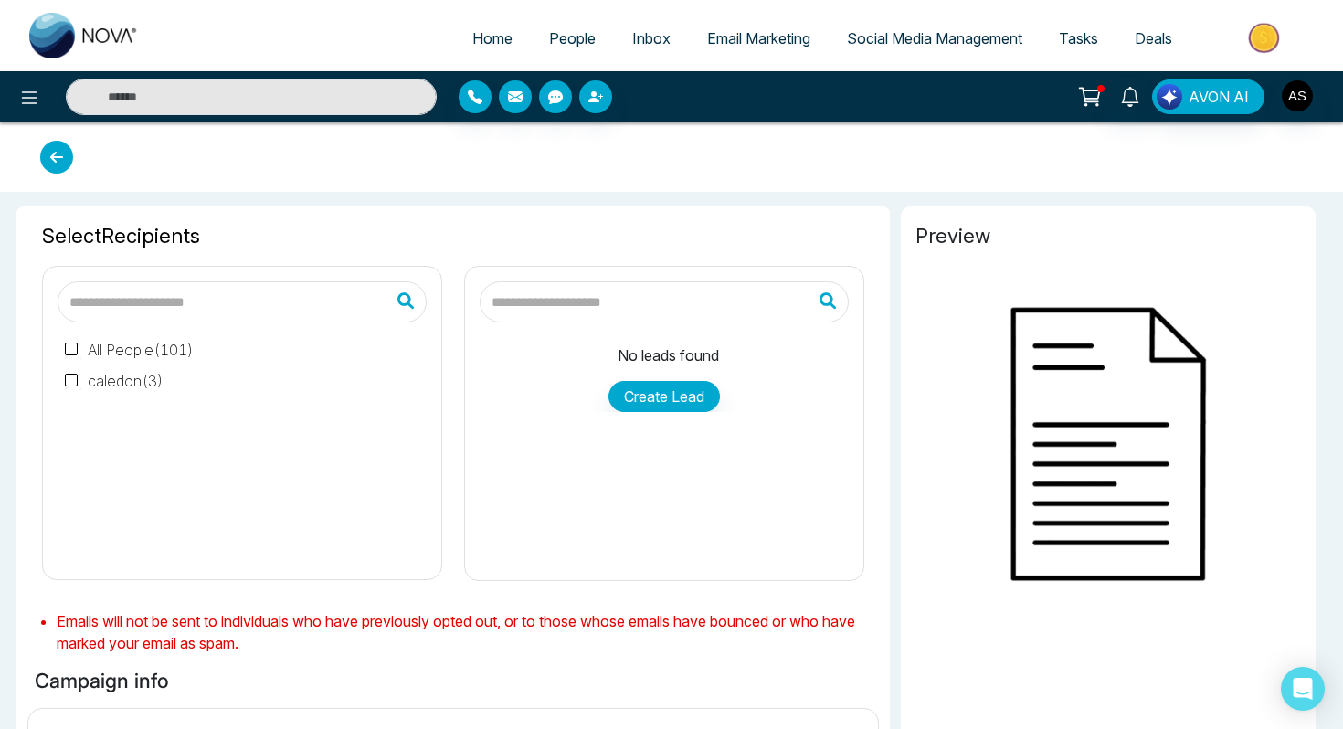
type input "**********"
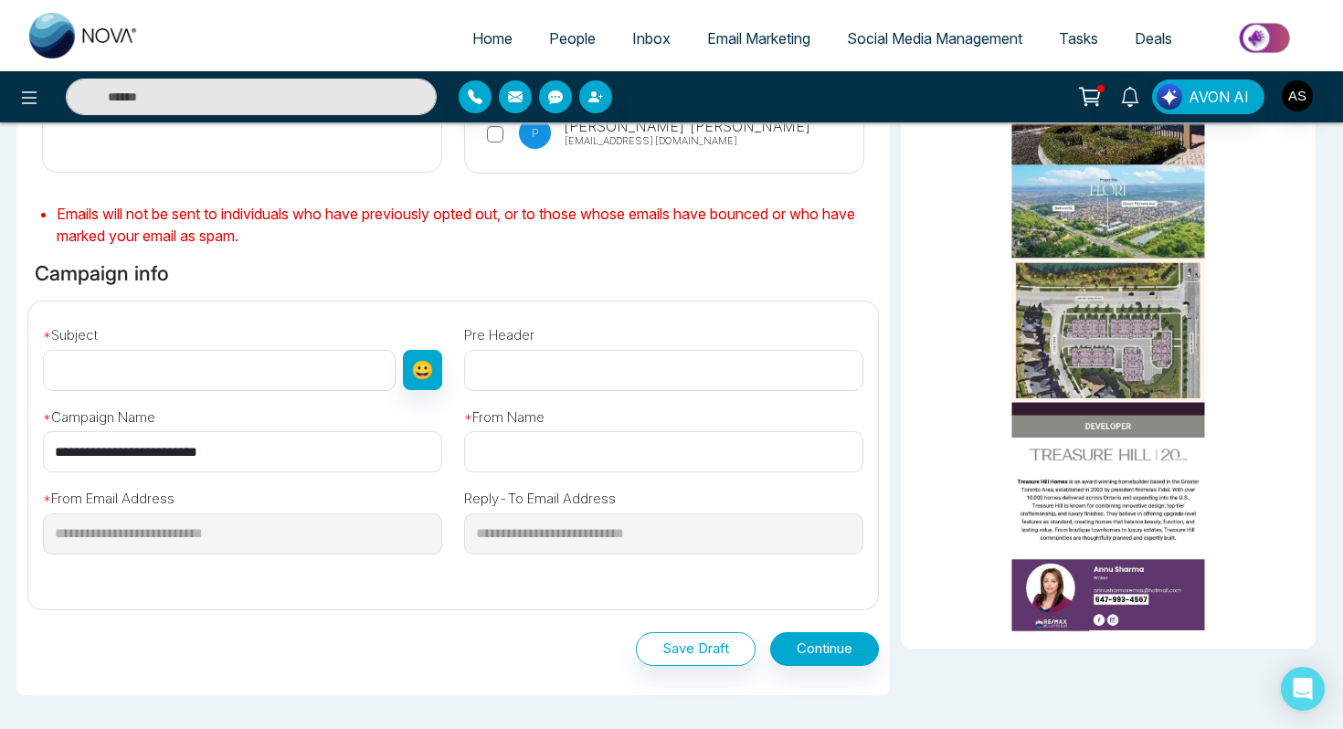
scroll to position [540, 0]
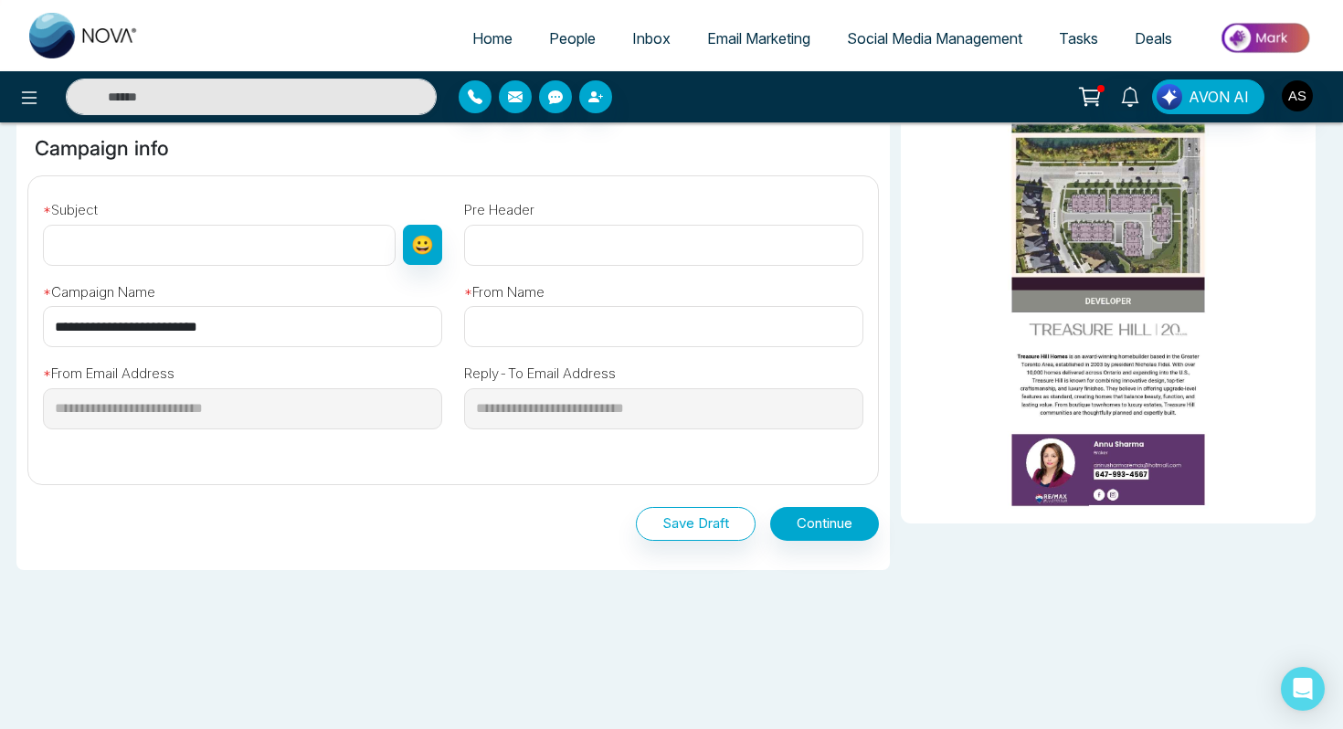
click at [248, 252] on input "text" at bounding box center [219, 245] width 353 height 41
click at [507, 329] on input "text" at bounding box center [663, 326] width 399 height 41
click at [479, 229] on input "text" at bounding box center [663, 245] width 399 height 41
click at [339, 258] on input "text" at bounding box center [219, 245] width 353 height 41
click at [427, 245] on button "😀" at bounding box center [422, 245] width 39 height 40
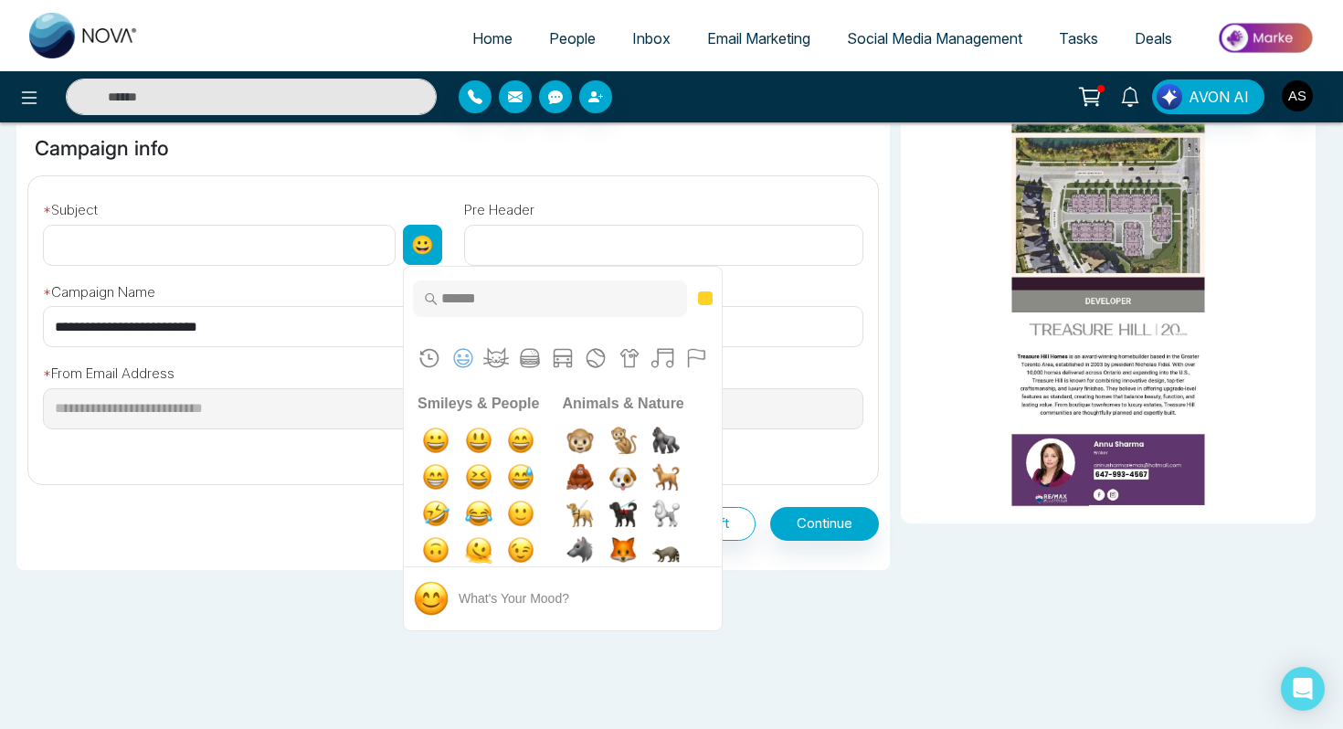
click at [427, 245] on button "😀" at bounding box center [422, 245] width 39 height 40
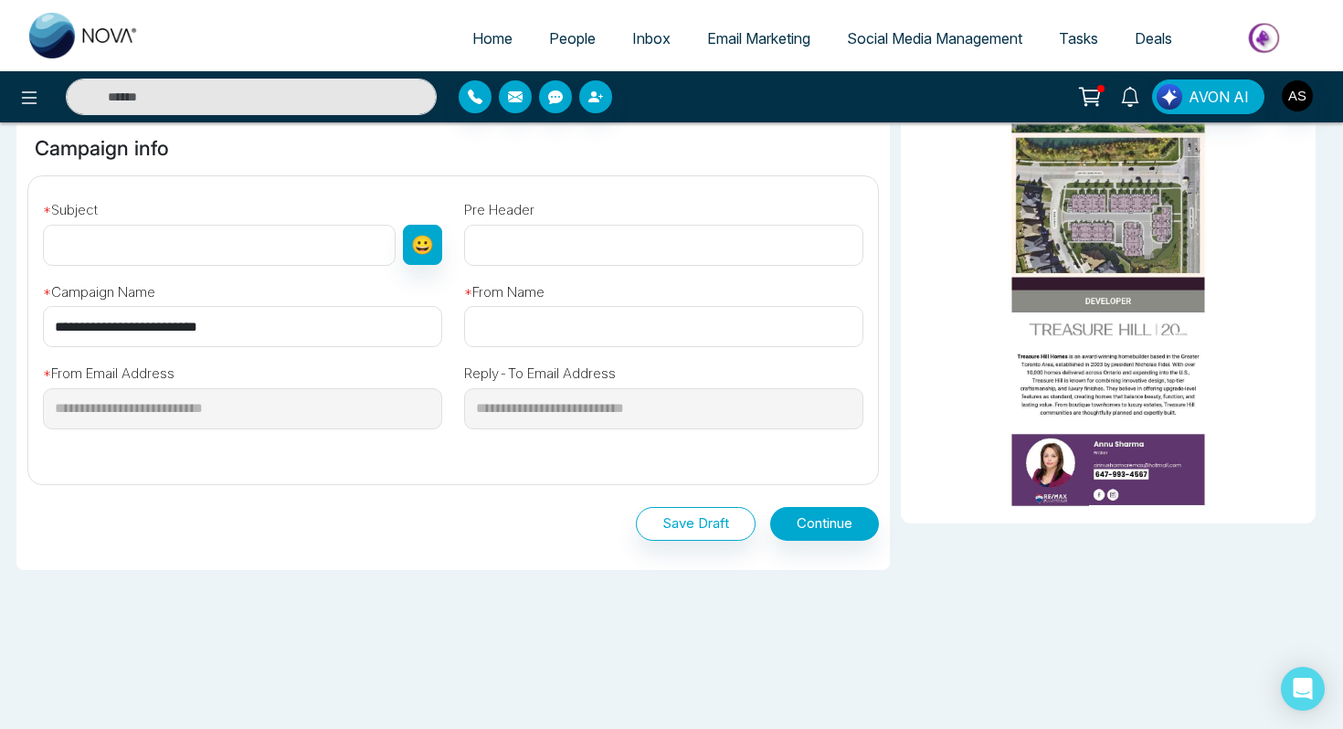
click at [533, 242] on input "text" at bounding box center [663, 245] width 399 height 41
click at [166, 249] on input "text" at bounding box center [219, 245] width 353 height 41
type input "*"
click at [118, 241] on input "**********" at bounding box center [219, 245] width 353 height 41
type input "**********"
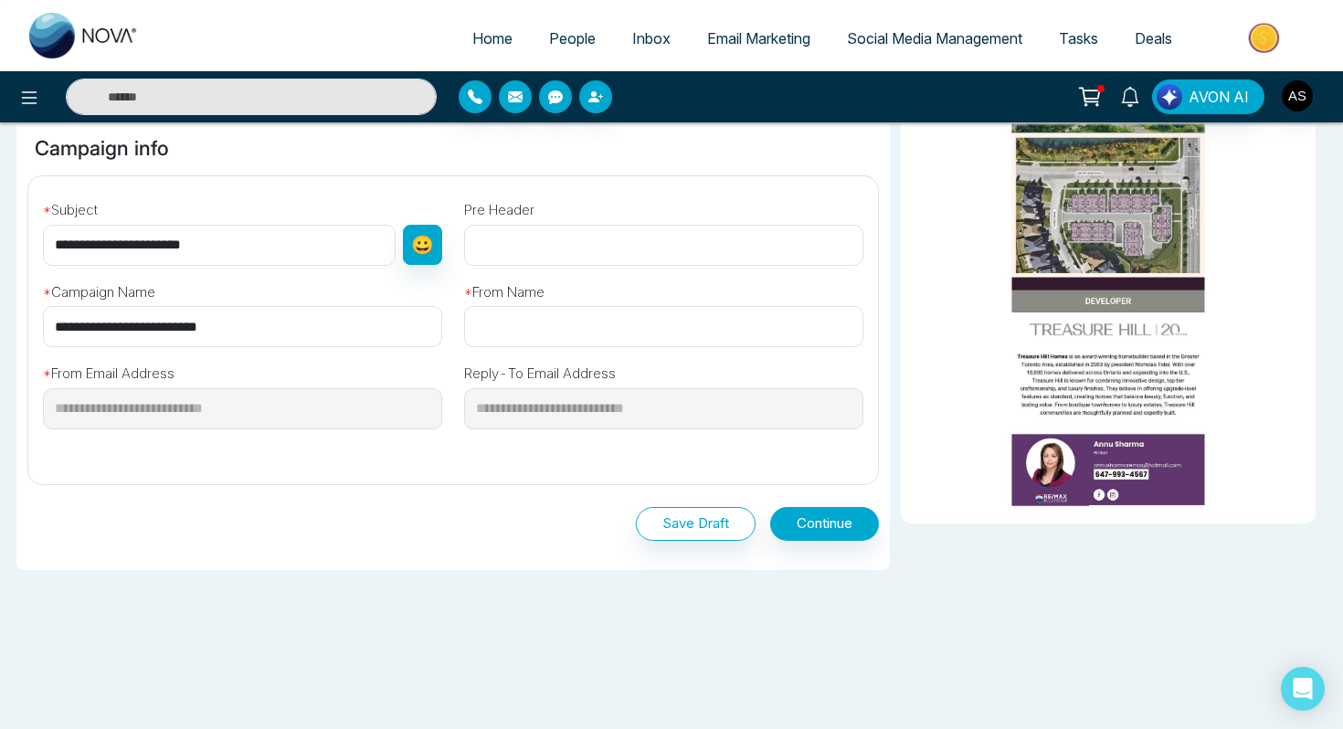
click at [487, 313] on input "text" at bounding box center [663, 326] width 399 height 41
type input "****"
click at [546, 239] on input "text" at bounding box center [663, 245] width 399 height 41
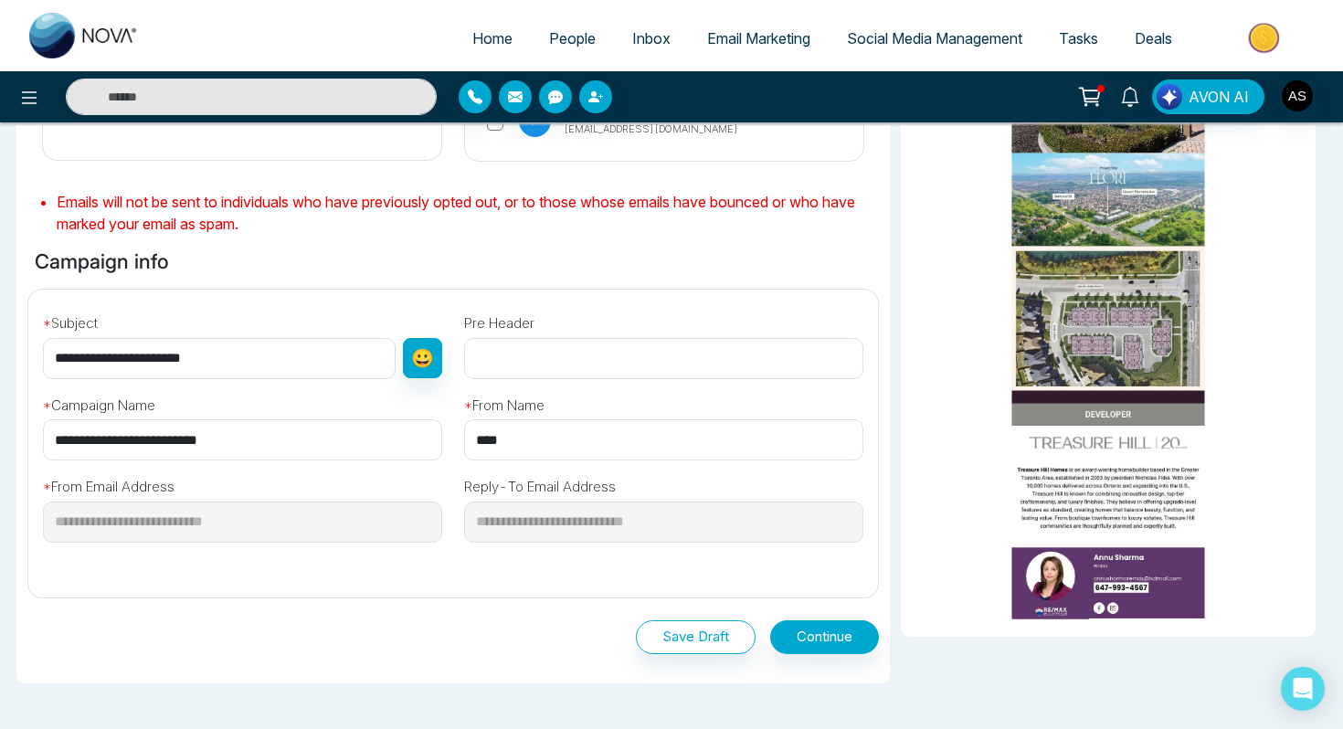
scroll to position [0, 0]
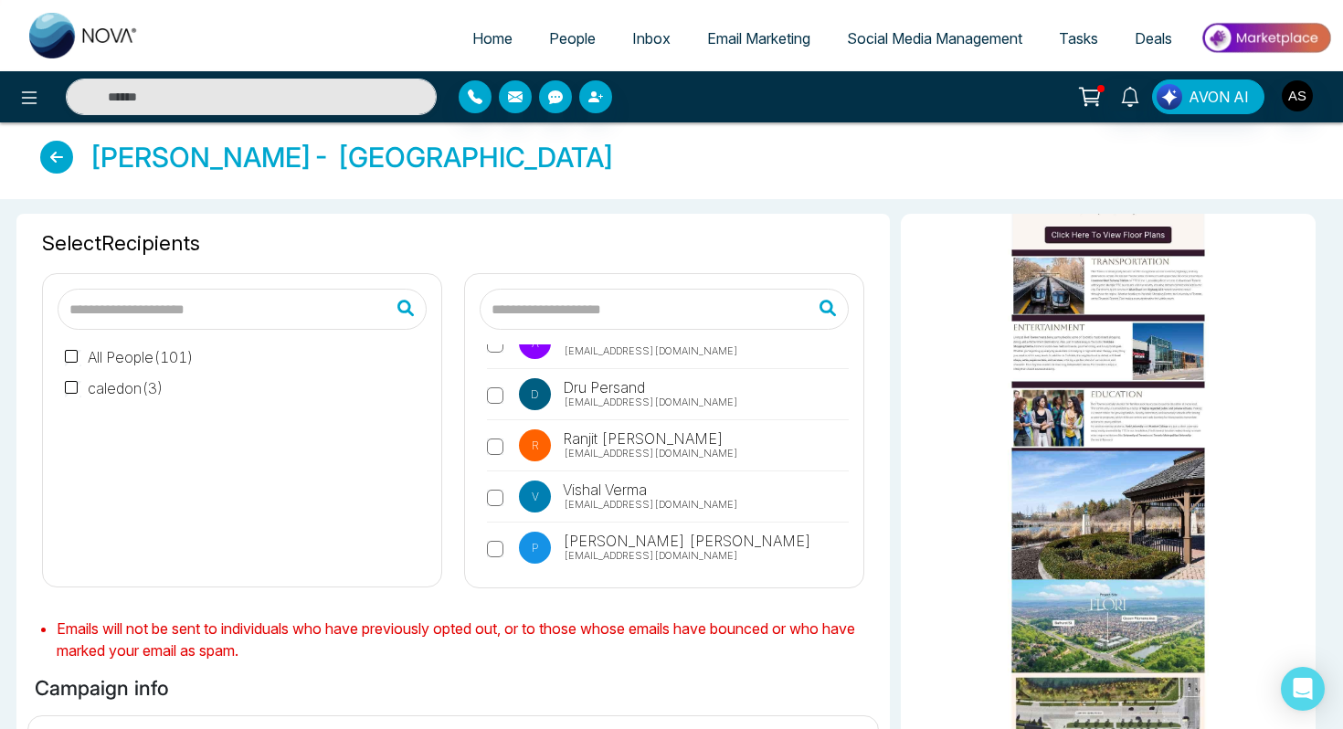
click at [556, 308] on input "text" at bounding box center [664, 309] width 369 height 41
type input "*"
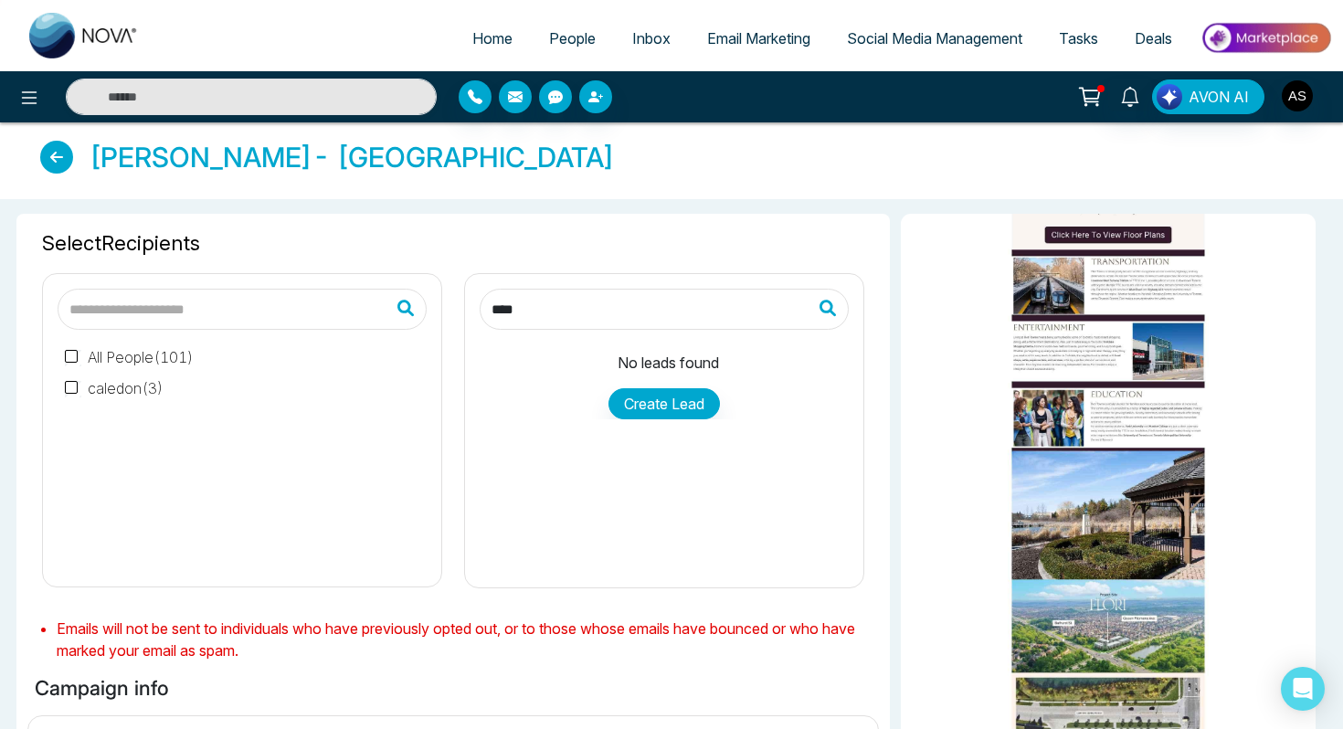
type input "****"
click at [819, 299] on icon at bounding box center [833, 308] width 57 height 46
click at [662, 401] on button "Create Lead" at bounding box center [663, 403] width 111 height 31
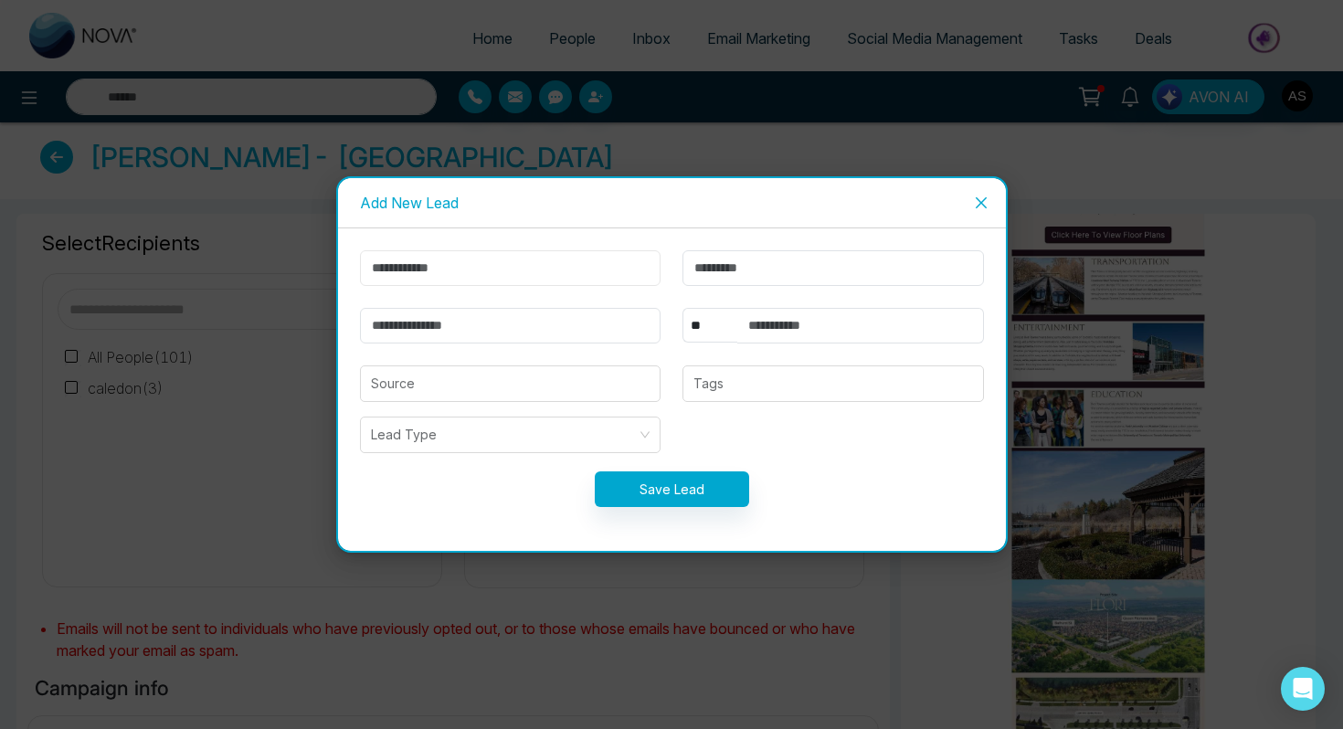
click at [433, 259] on input "text" at bounding box center [510, 268] width 301 height 36
type input "****"
click at [755, 259] on input "text" at bounding box center [832, 268] width 301 height 36
type input "******"
click at [555, 322] on input "email" at bounding box center [510, 326] width 301 height 36
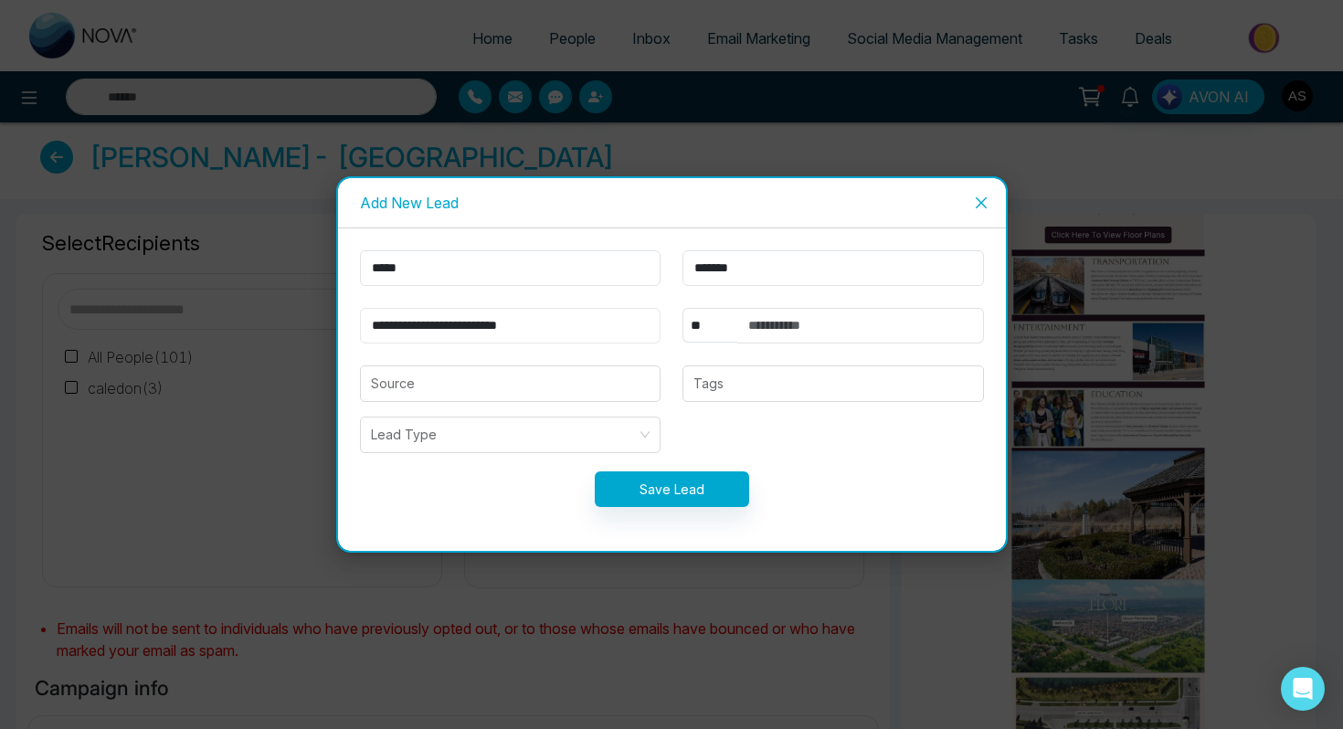
type input "**********"
click at [840, 326] on input "text" at bounding box center [860, 326] width 247 height 36
type input "**********"
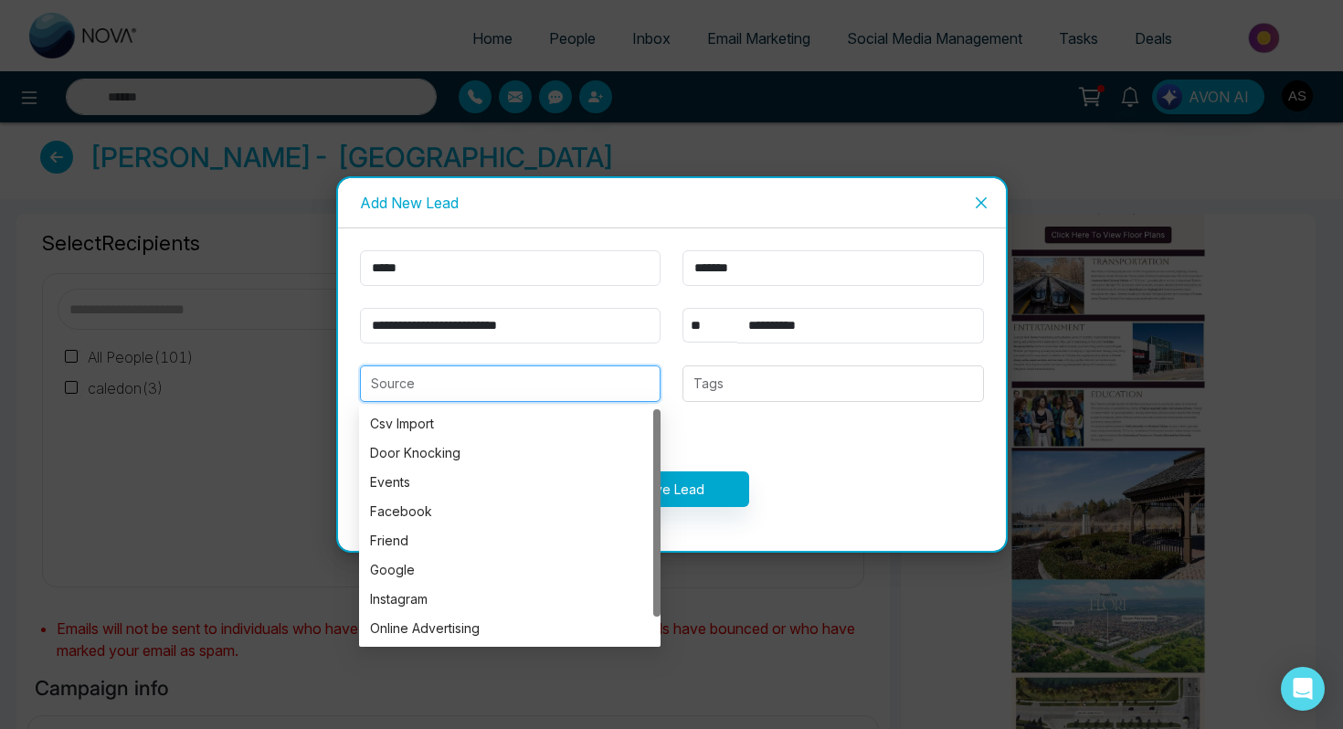
click at [463, 386] on input "search" at bounding box center [511, 383] width 280 height 35
click at [428, 541] on div "Friend" at bounding box center [510, 541] width 280 height 20
type input "******"
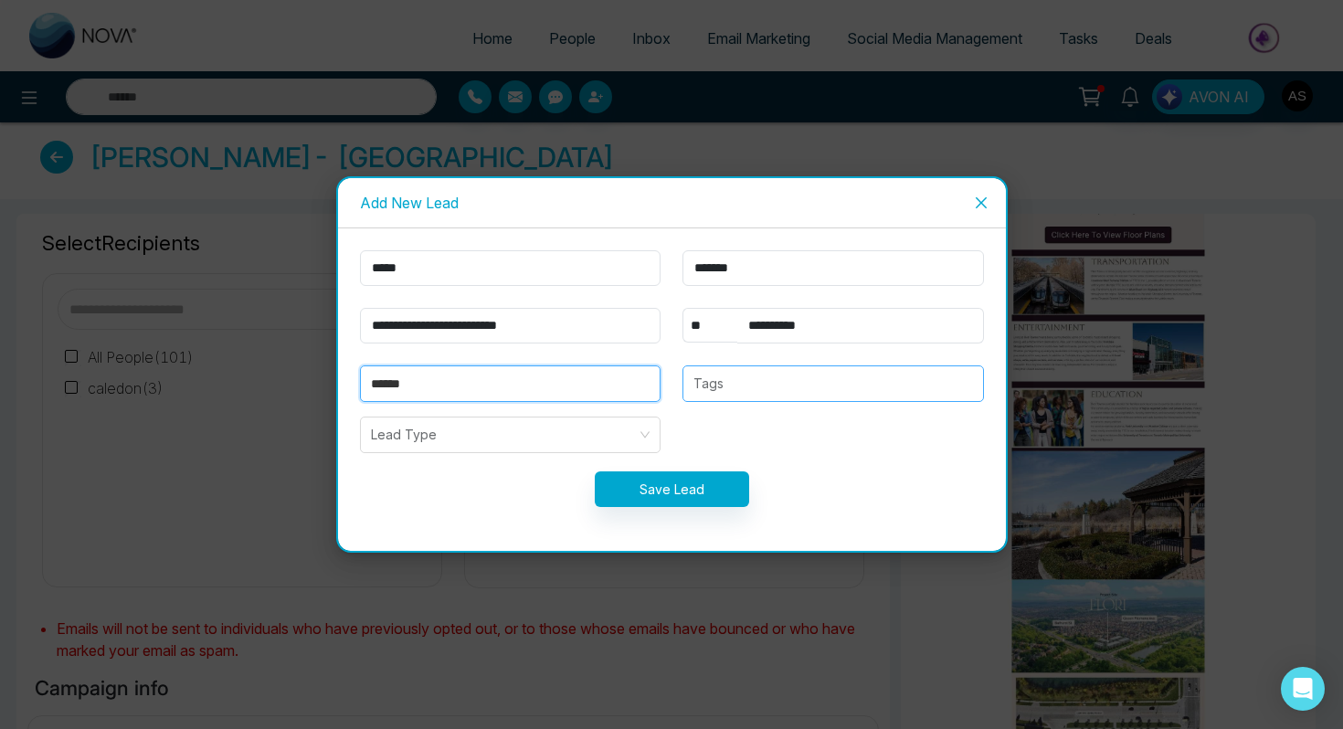
click at [705, 386] on div at bounding box center [833, 384] width 290 height 22
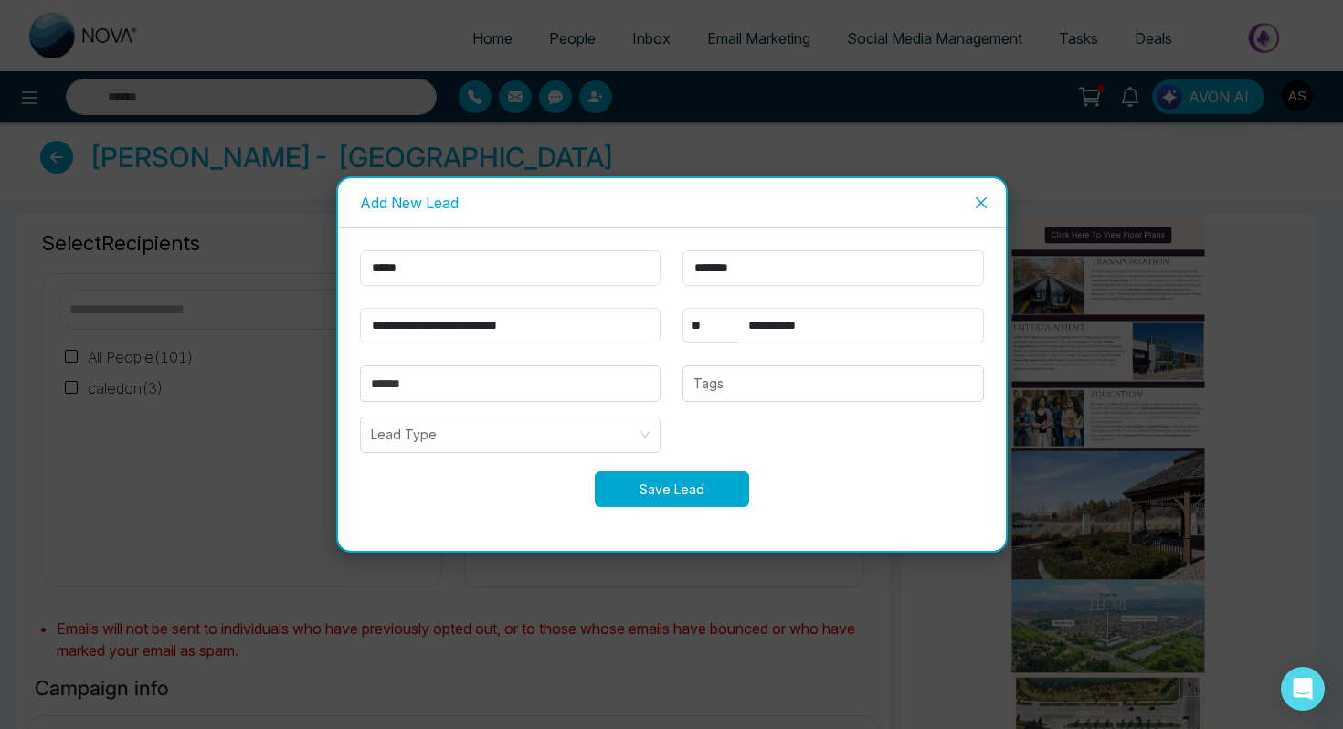
click at [641, 501] on button "Save Lead" at bounding box center [672, 489] width 154 height 36
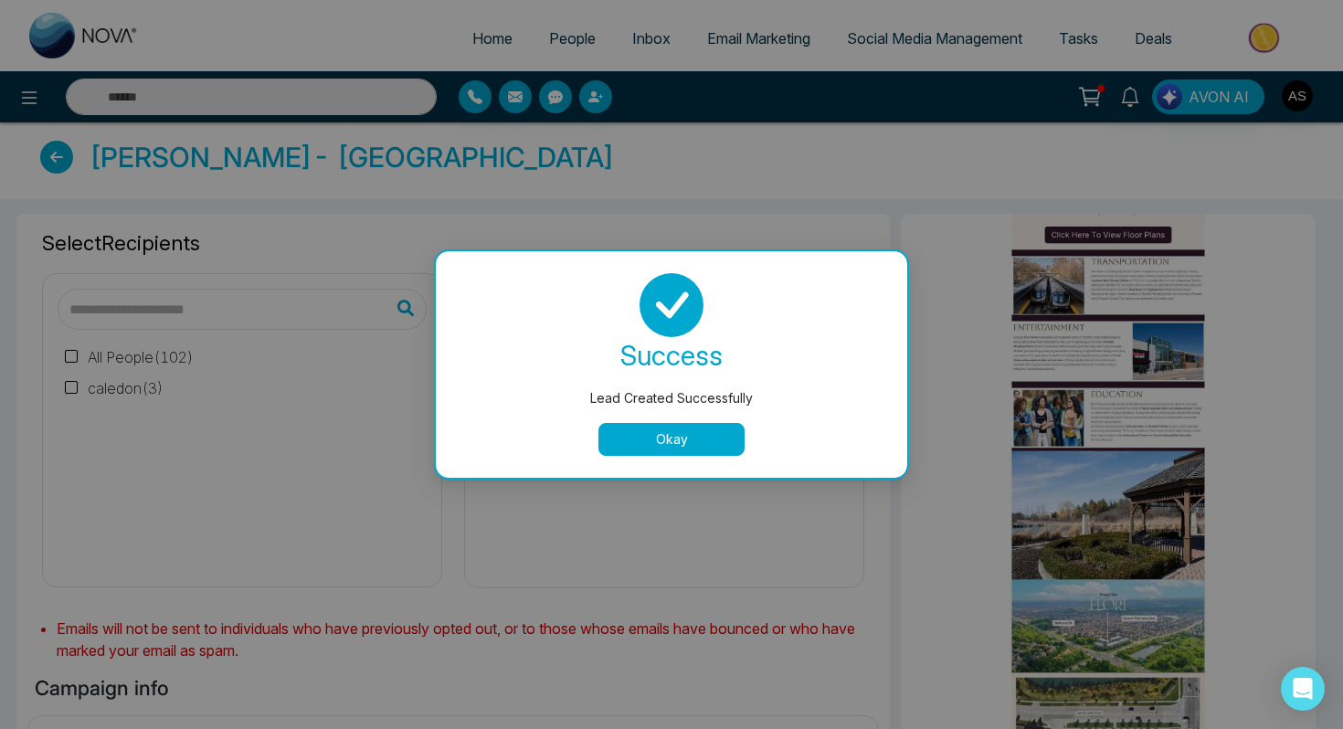
click at [652, 428] on button "Okay" at bounding box center [671, 439] width 146 height 33
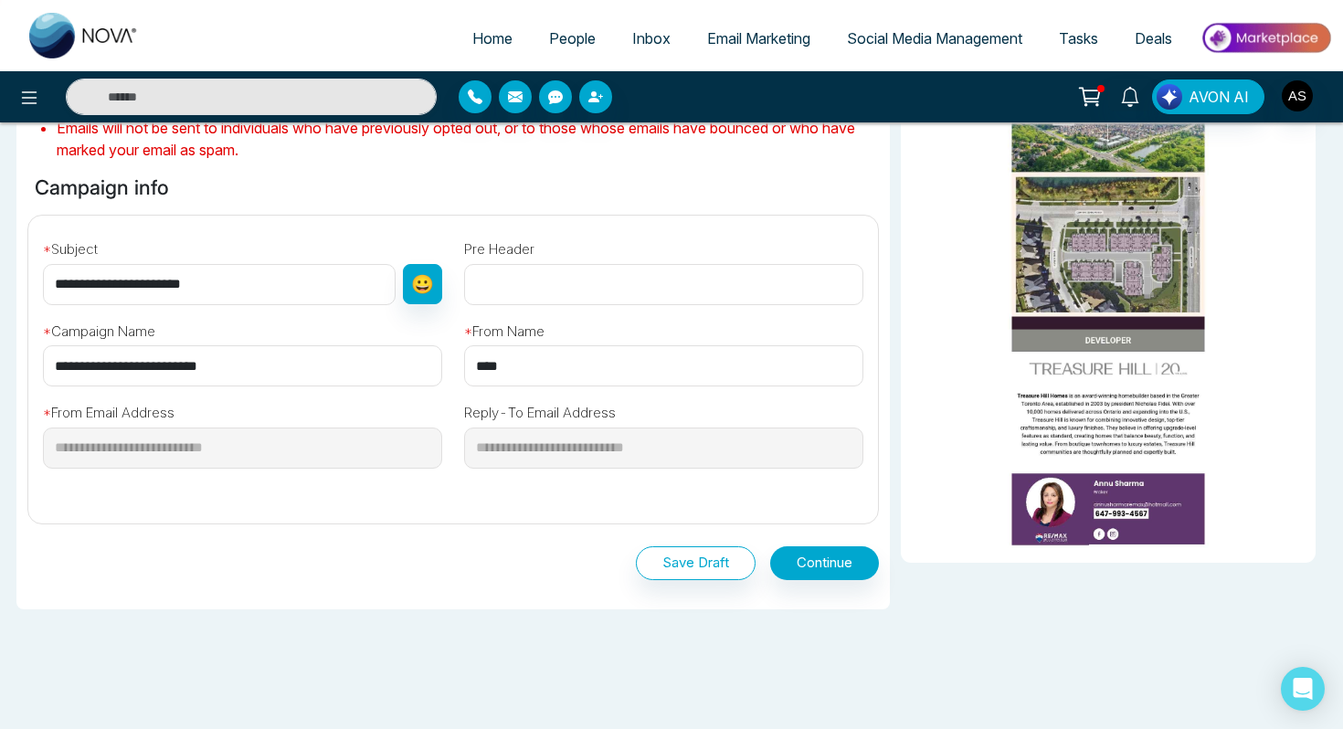
scroll to position [540, 0]
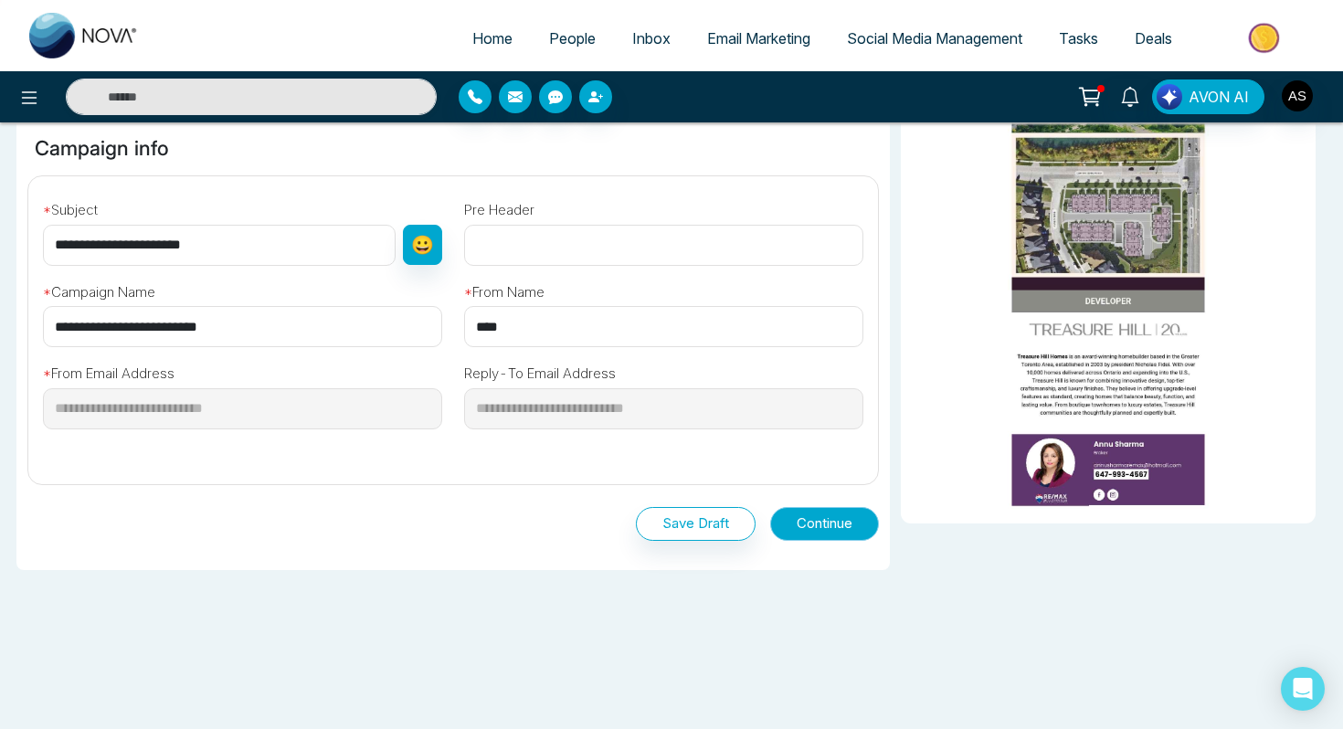
click at [812, 535] on button "Continue" at bounding box center [824, 524] width 109 height 34
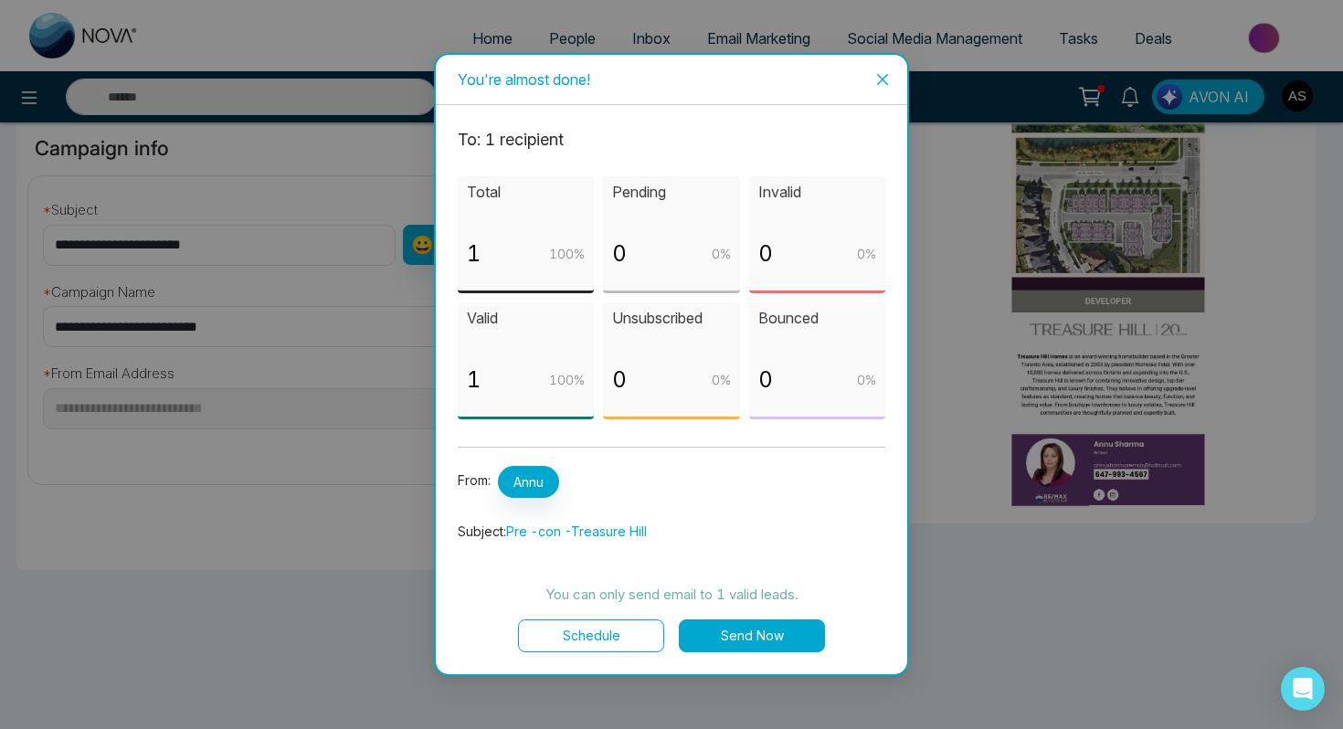
click at [741, 631] on button "Send Now" at bounding box center [752, 635] width 146 height 33
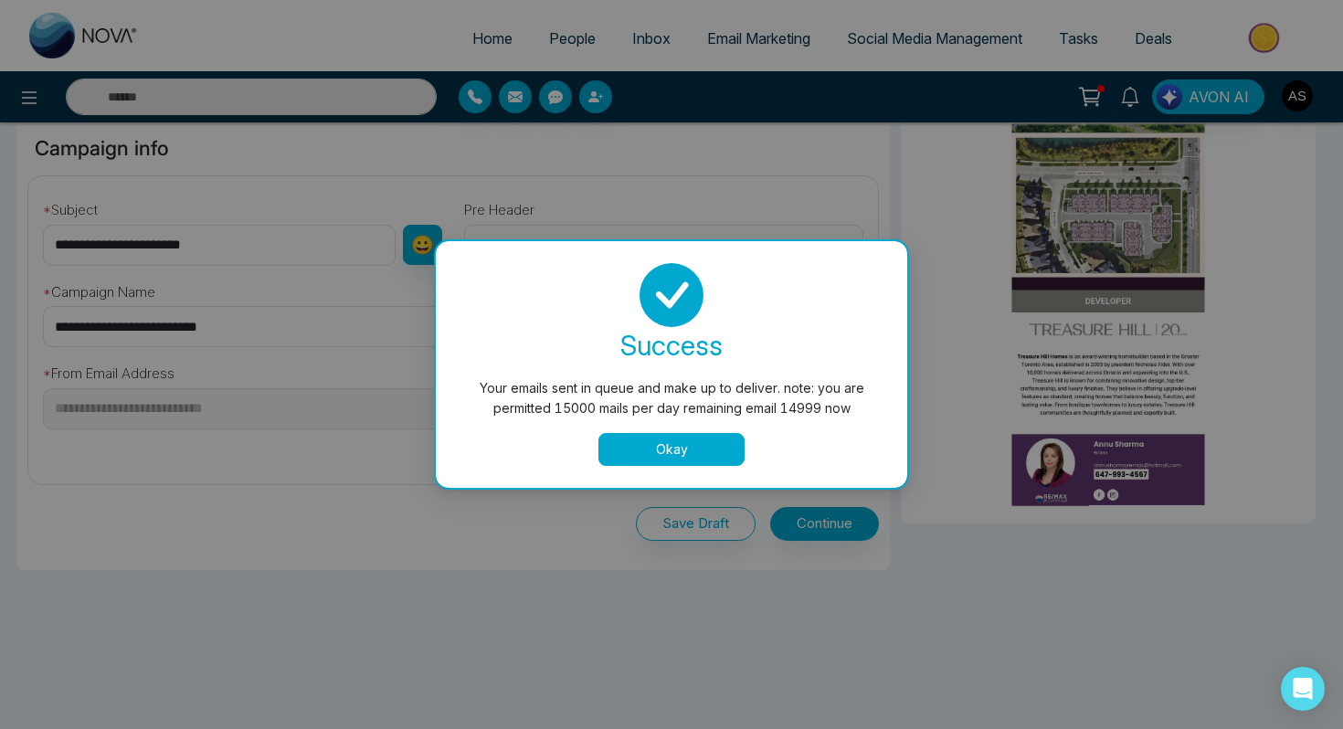
click at [669, 449] on button "Okay" at bounding box center [671, 449] width 146 height 33
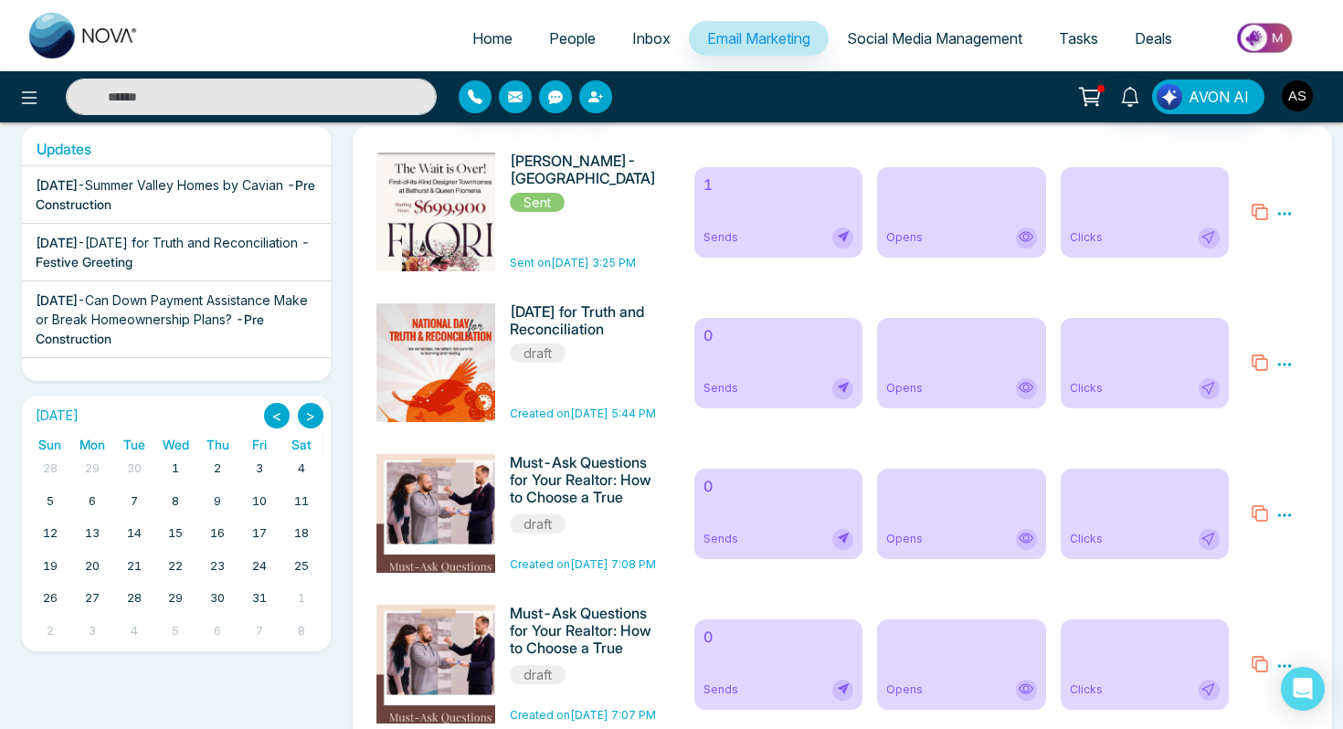
scroll to position [315, 0]
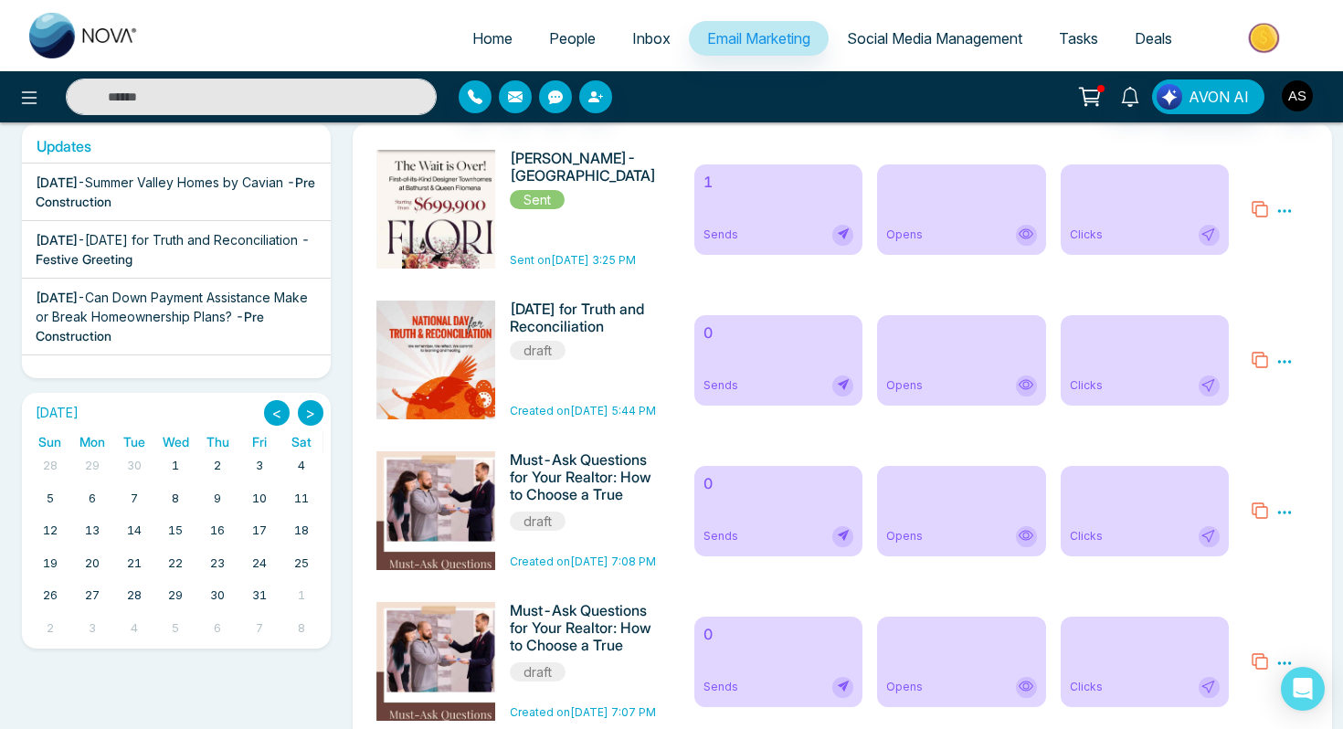
click at [652, 42] on span "Inbox" at bounding box center [651, 38] width 38 height 18
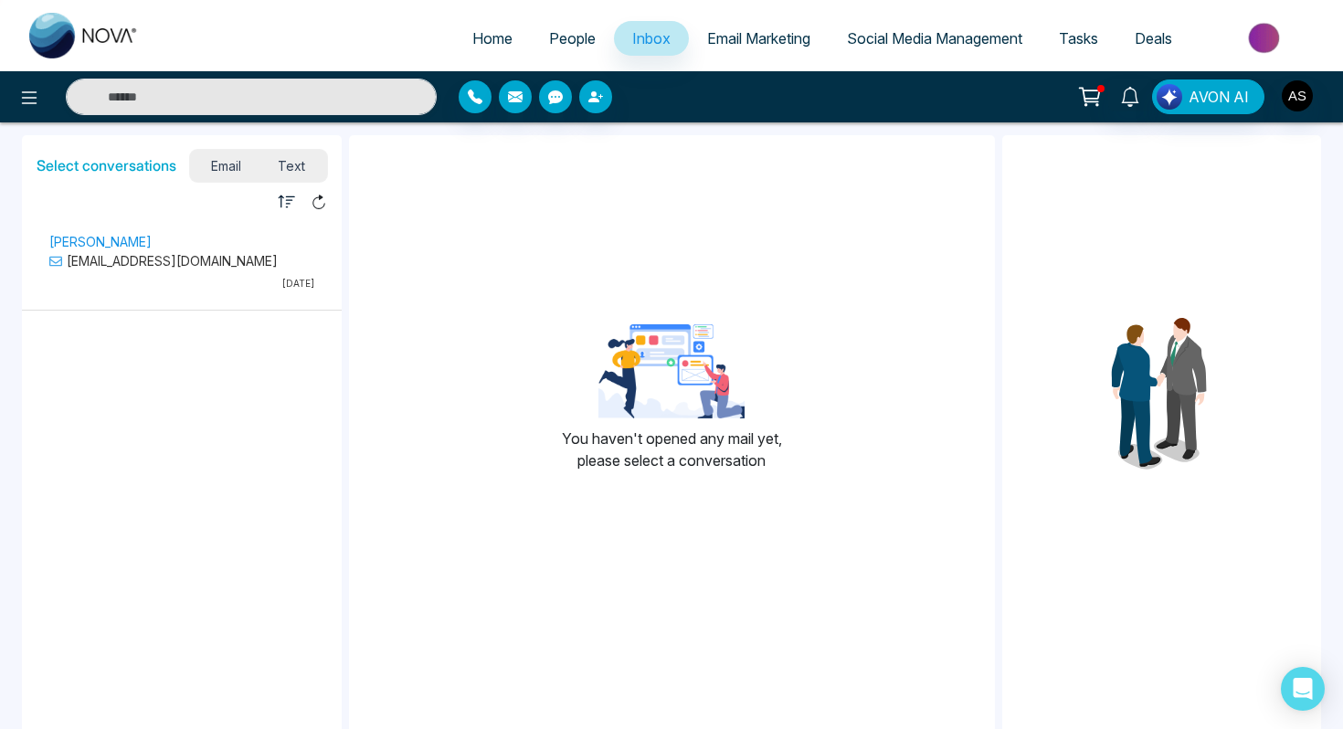
click at [147, 254] on p "[EMAIL_ADDRESS][DOMAIN_NAME]" at bounding box center [181, 260] width 265 height 19
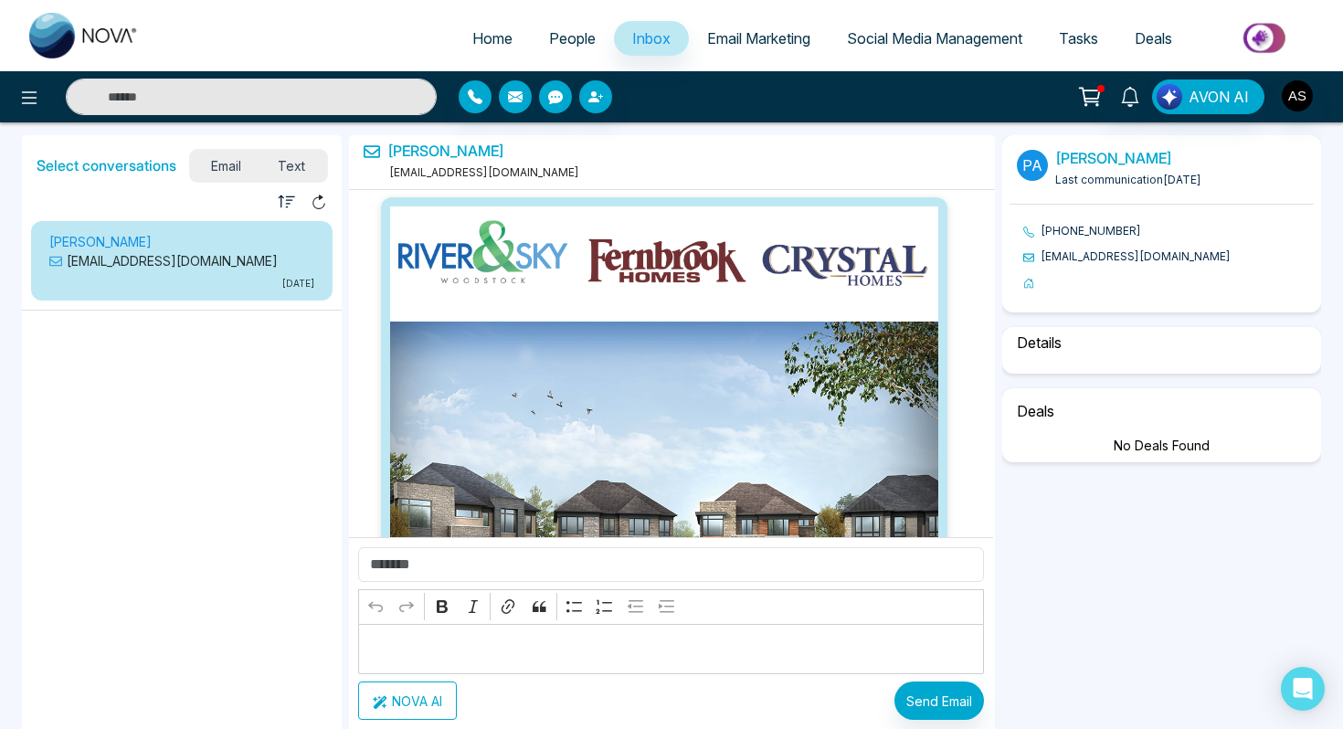
scroll to position [1524, 0]
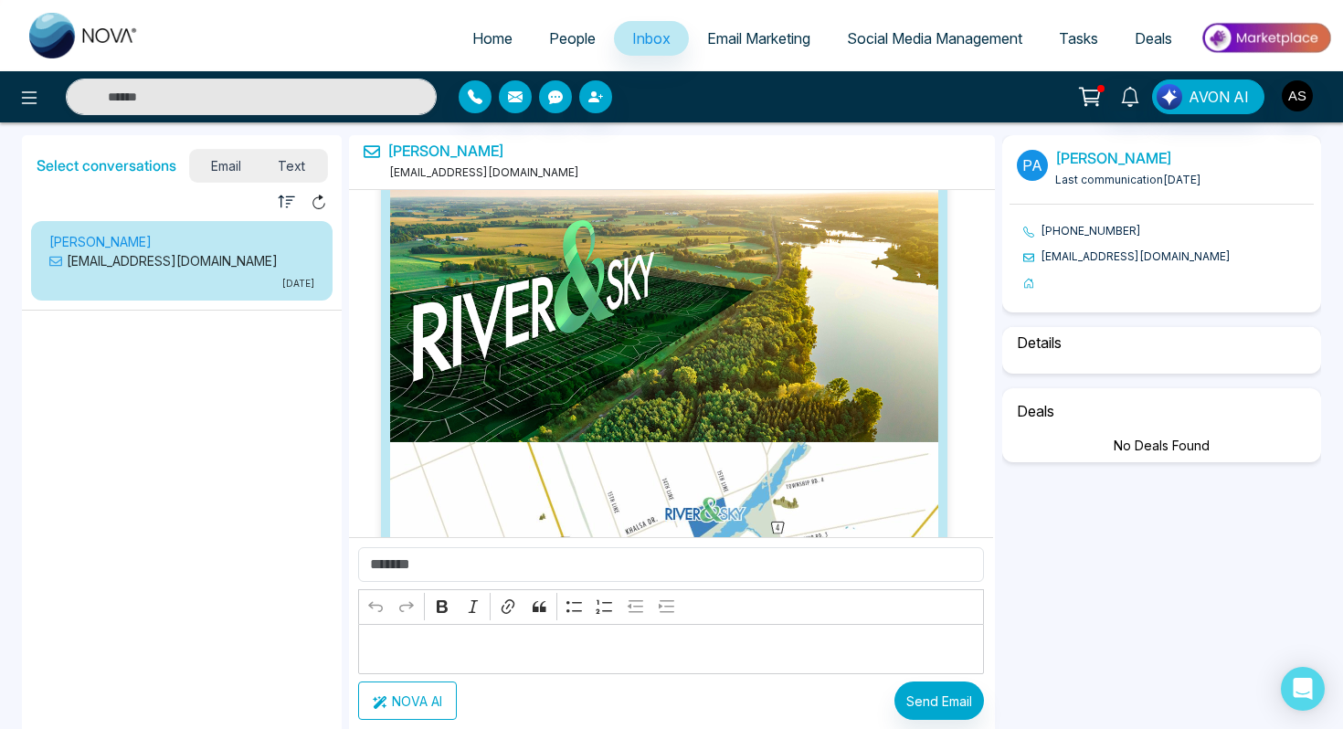
select select "****"
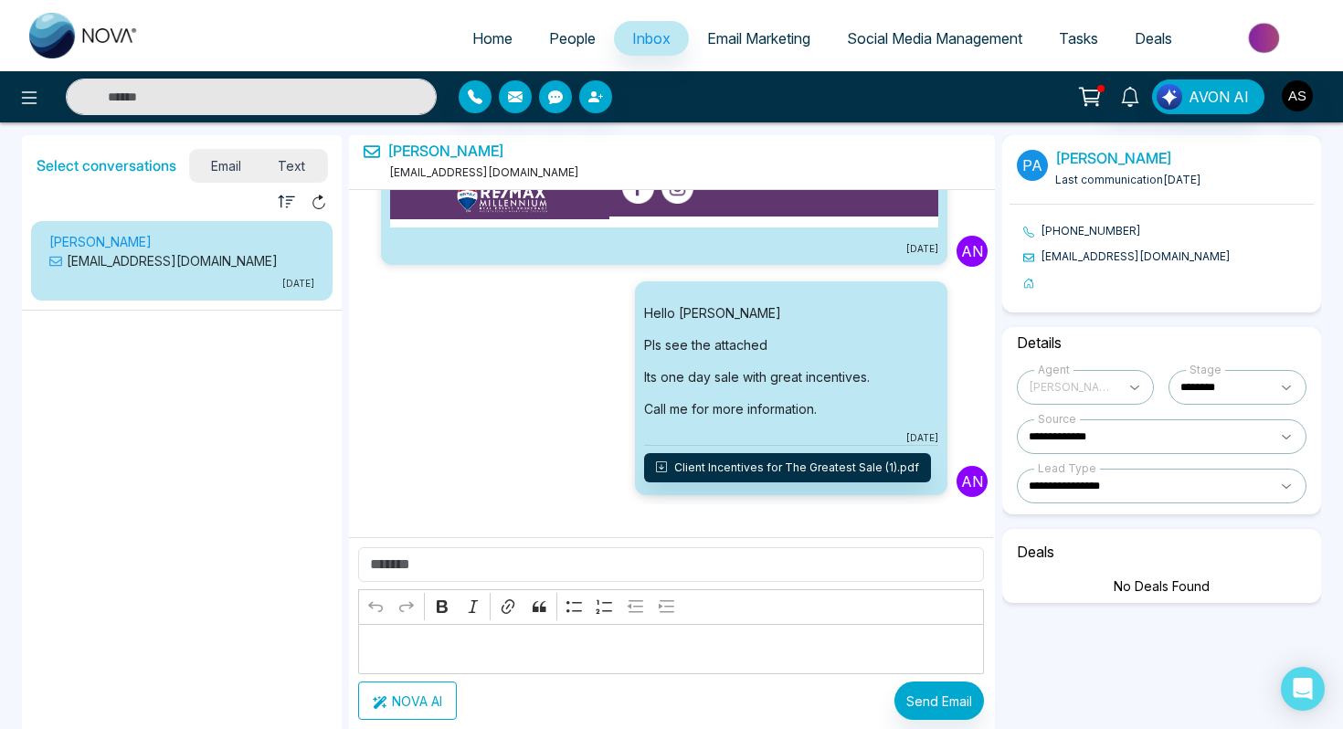
scroll to position [3814, 0]
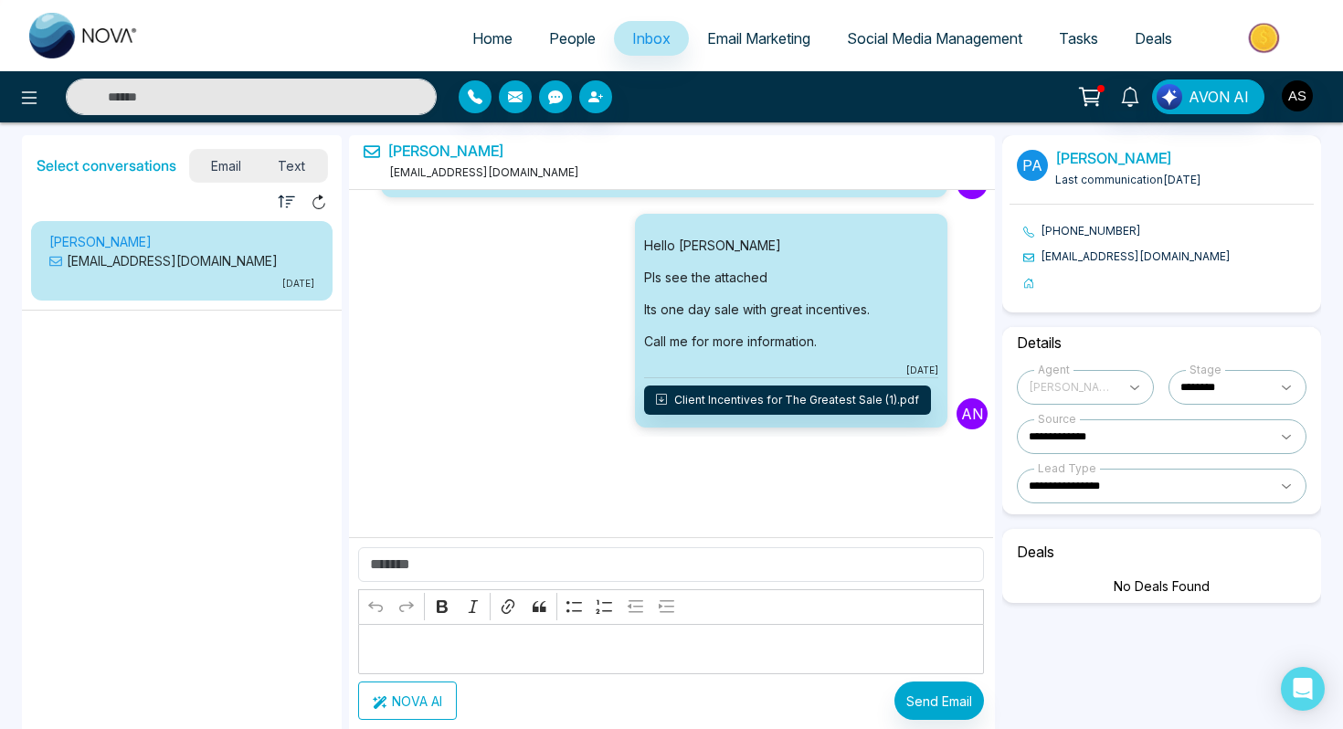
click at [491, 40] on span "Home" at bounding box center [492, 38] width 40 height 18
select select "*"
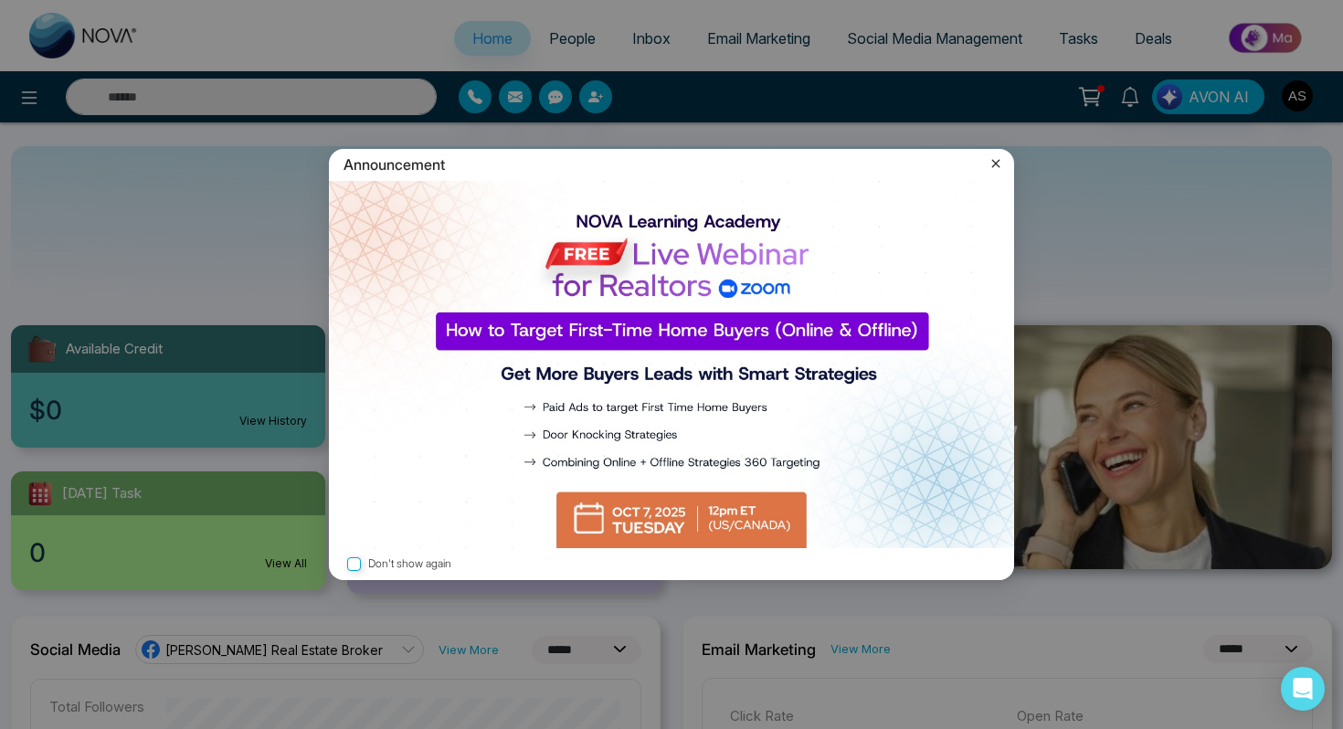
click at [996, 162] on icon at bounding box center [996, 163] width 18 height 18
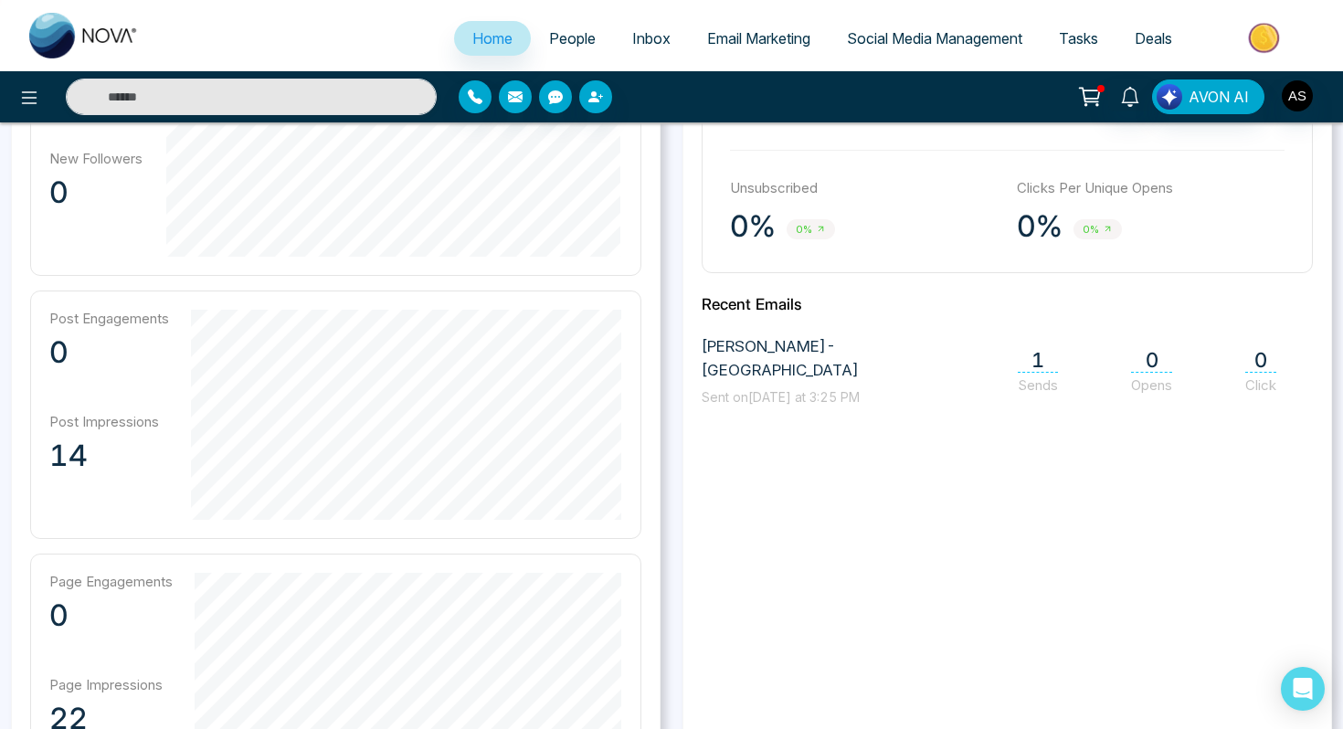
scroll to position [657, 0]
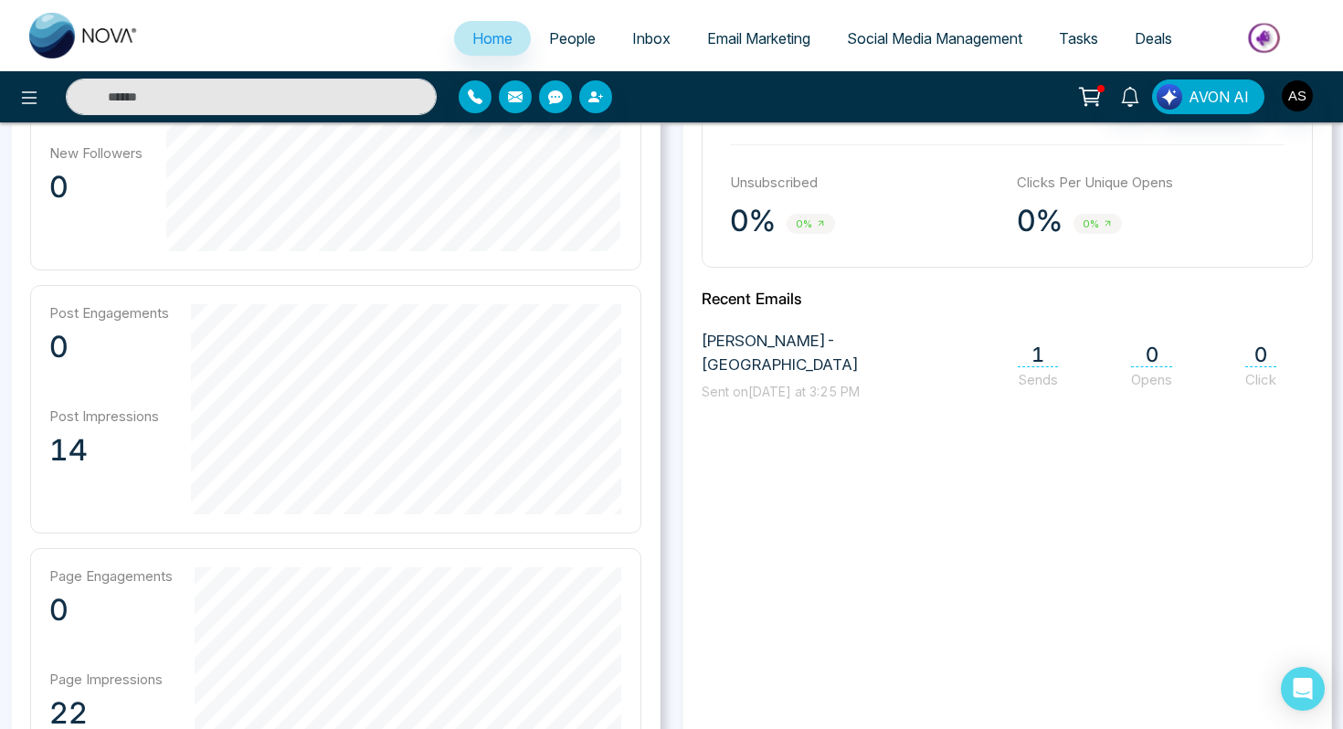
click at [724, 37] on span "Email Marketing" at bounding box center [758, 38] width 103 height 18
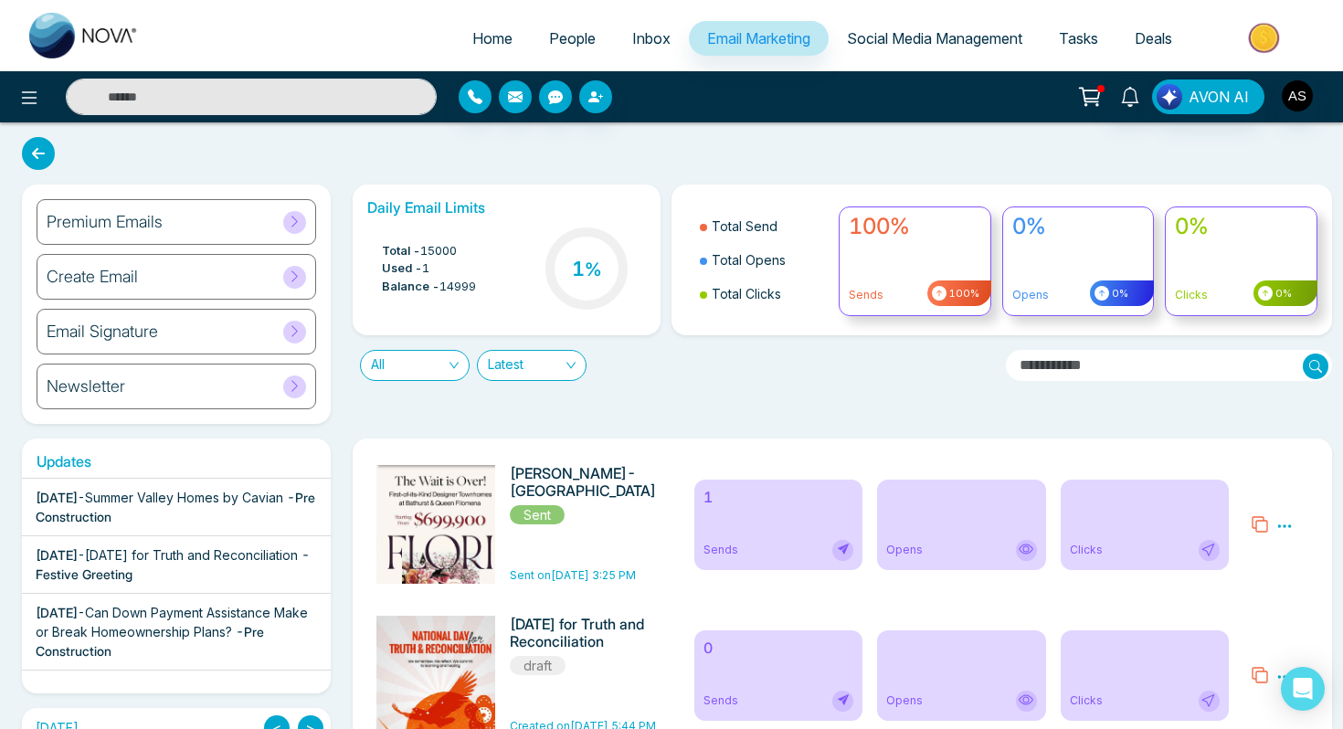
click at [116, 325] on h6 "Email Signature" at bounding box center [102, 332] width 111 height 20
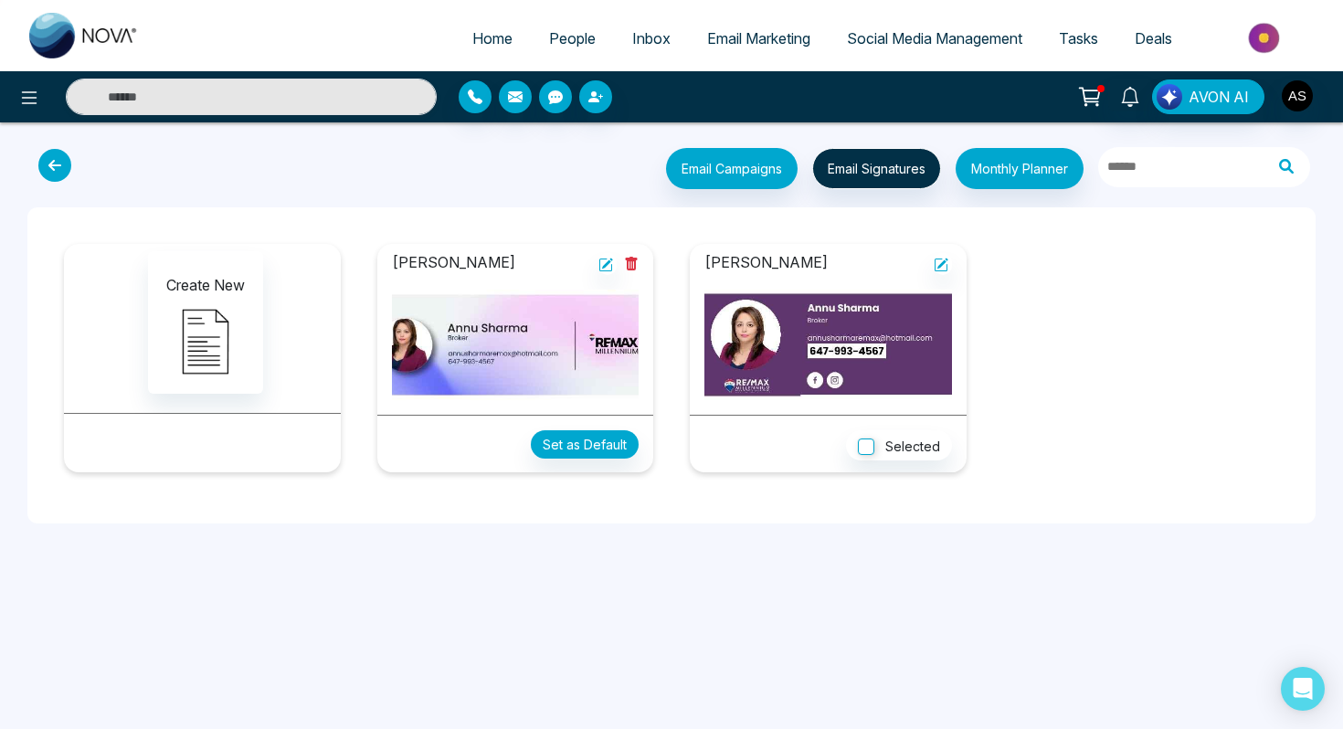
click at [472, 34] on span "Home" at bounding box center [492, 38] width 40 height 18
select select "*"
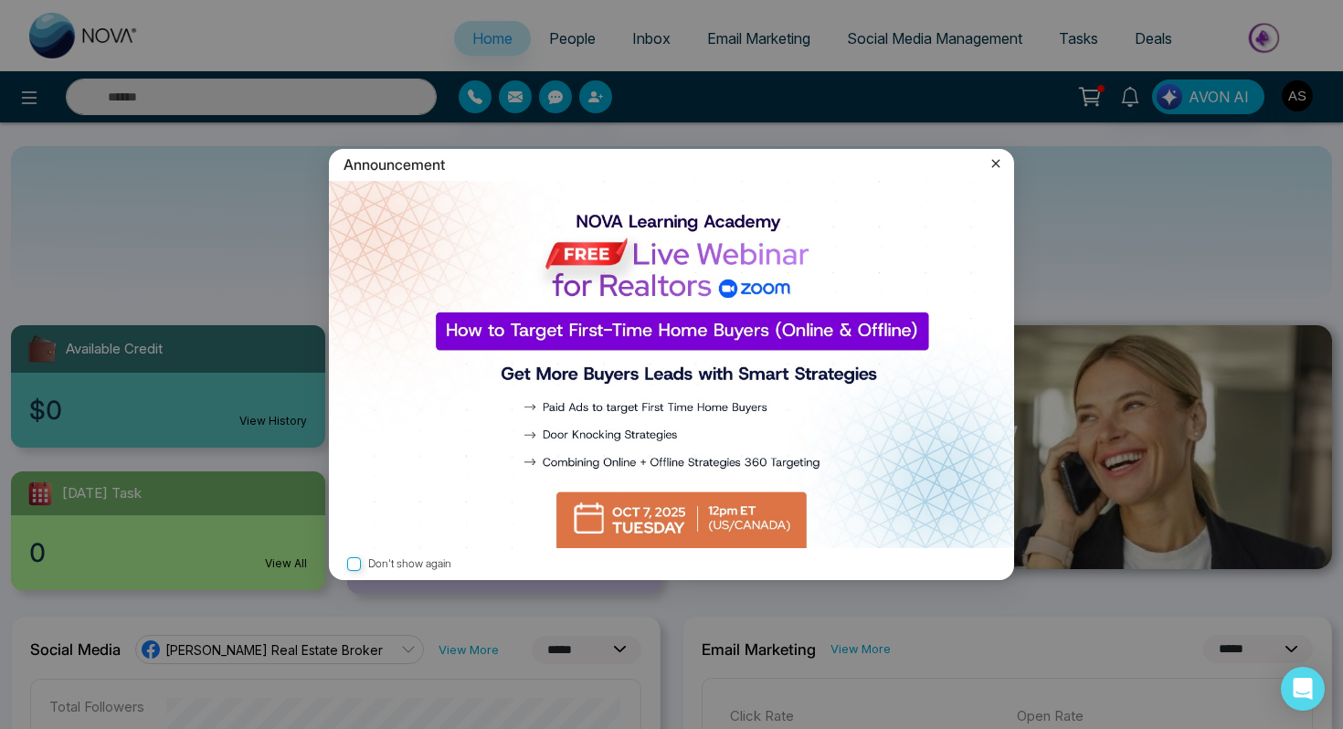
click at [995, 164] on icon at bounding box center [996, 164] width 8 height 8
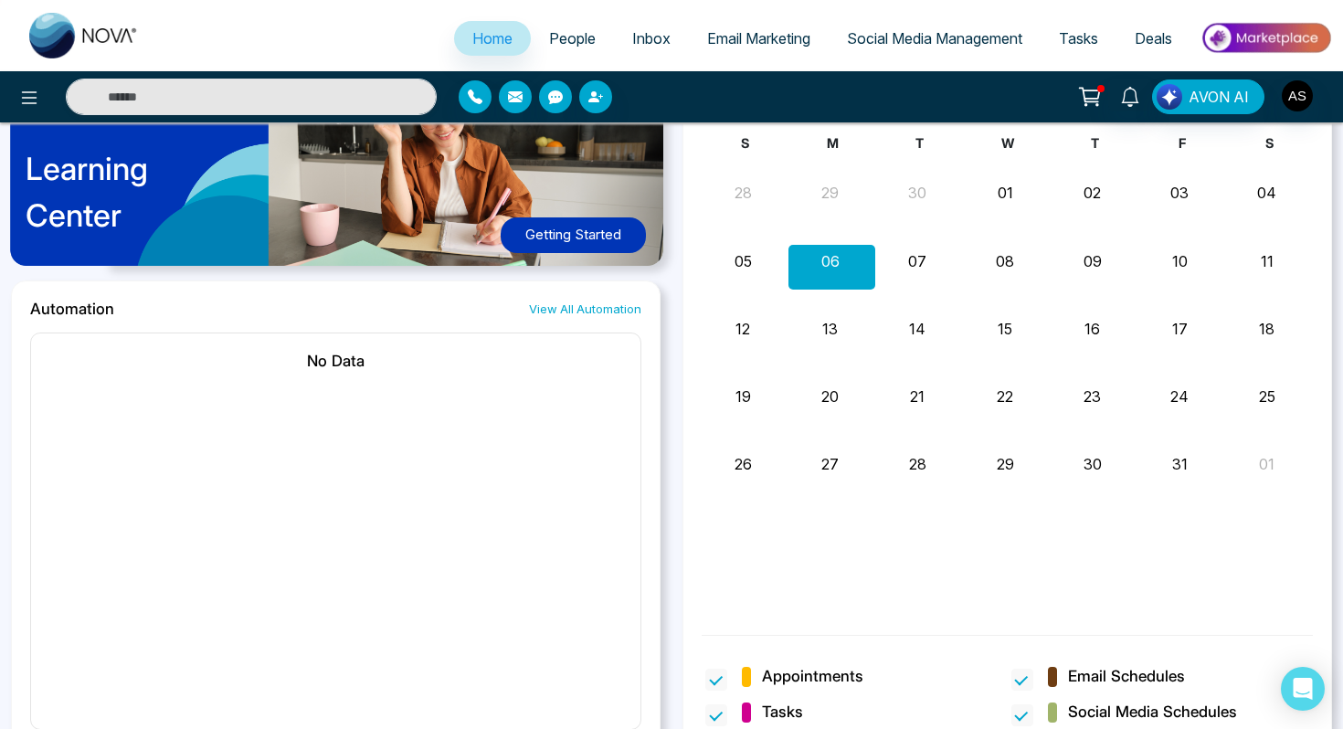
scroll to position [1469, 0]
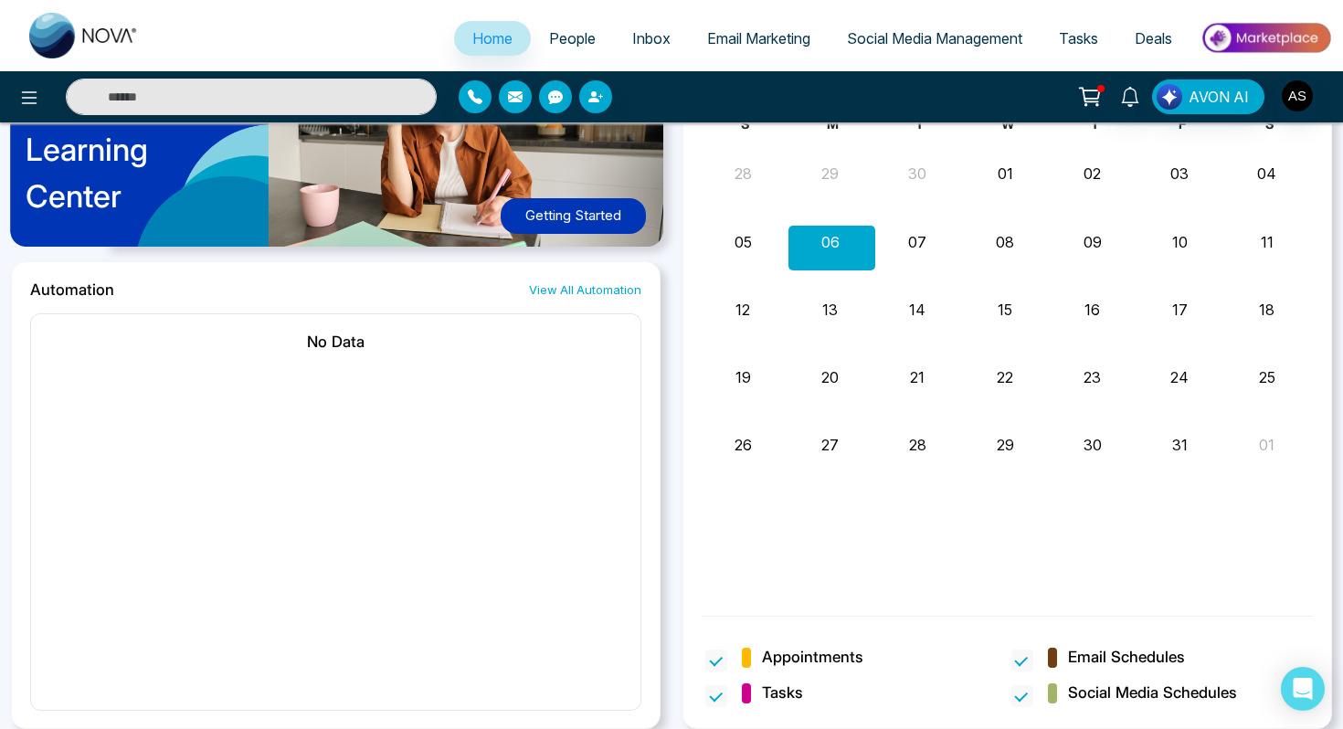
click at [204, 185] on div "Learning Center Getting Started" at bounding box center [336, 143] width 650 height 235
